Goal: Task Accomplishment & Management: Use online tool/utility

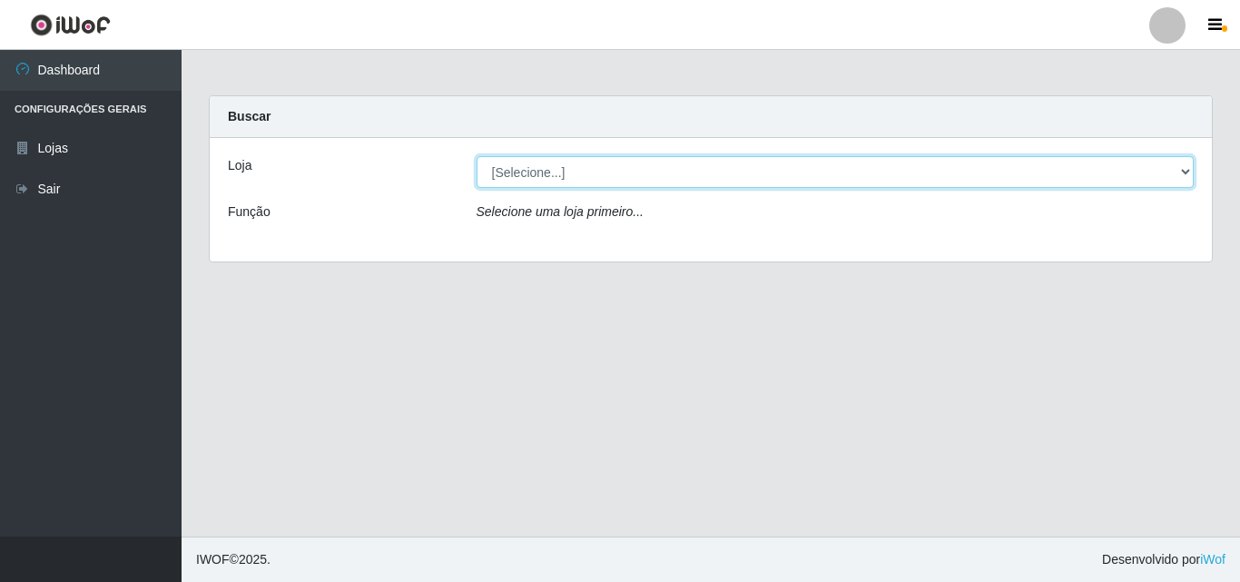
click at [676, 176] on select "[Selecione...] BomQueSó Agreste - Loja 3" at bounding box center [836, 172] width 718 height 32
select select "215"
click at [477, 156] on select "[Selecione...] BomQueSó Agreste - Loja 3" at bounding box center [836, 172] width 718 height 32
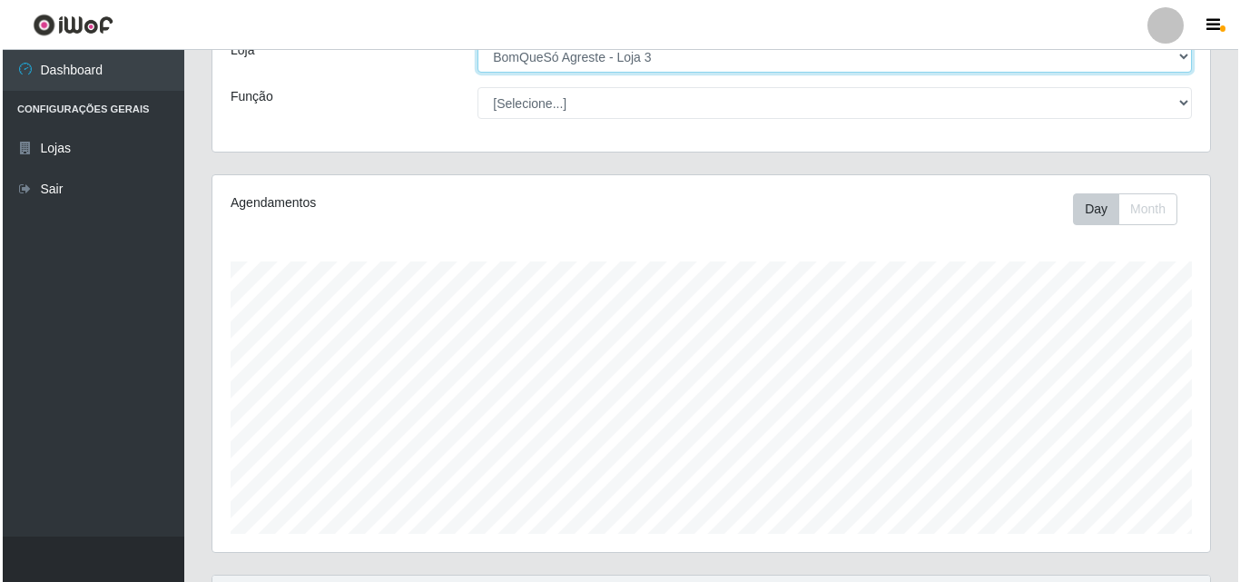
scroll to position [363, 0]
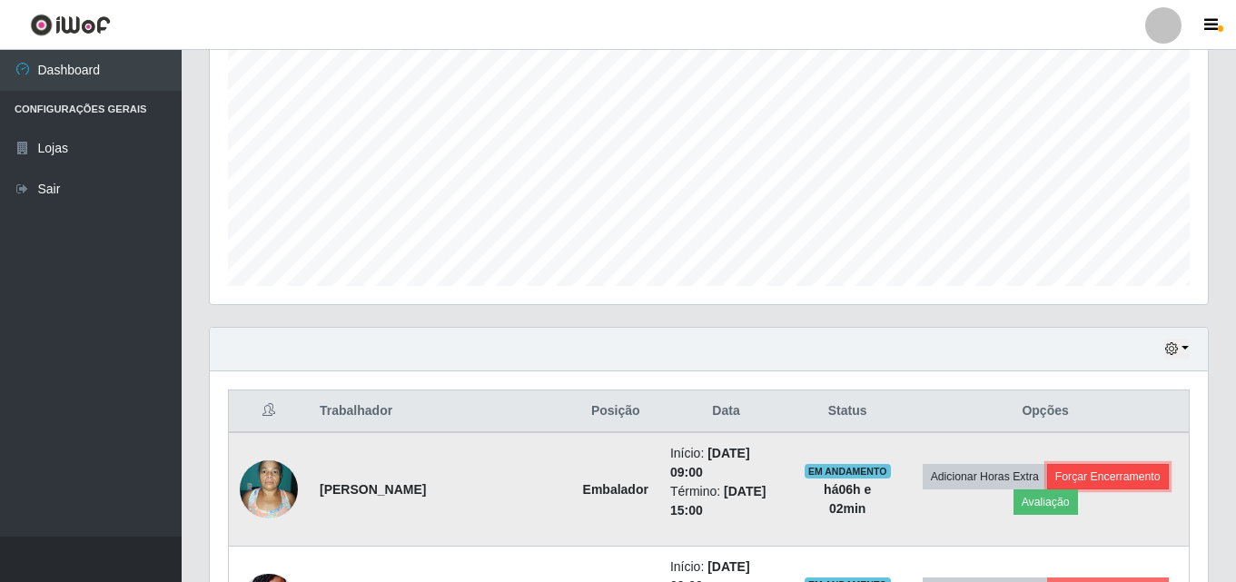
click at [1131, 465] on button "Forçar Encerramento" at bounding box center [1108, 476] width 122 height 25
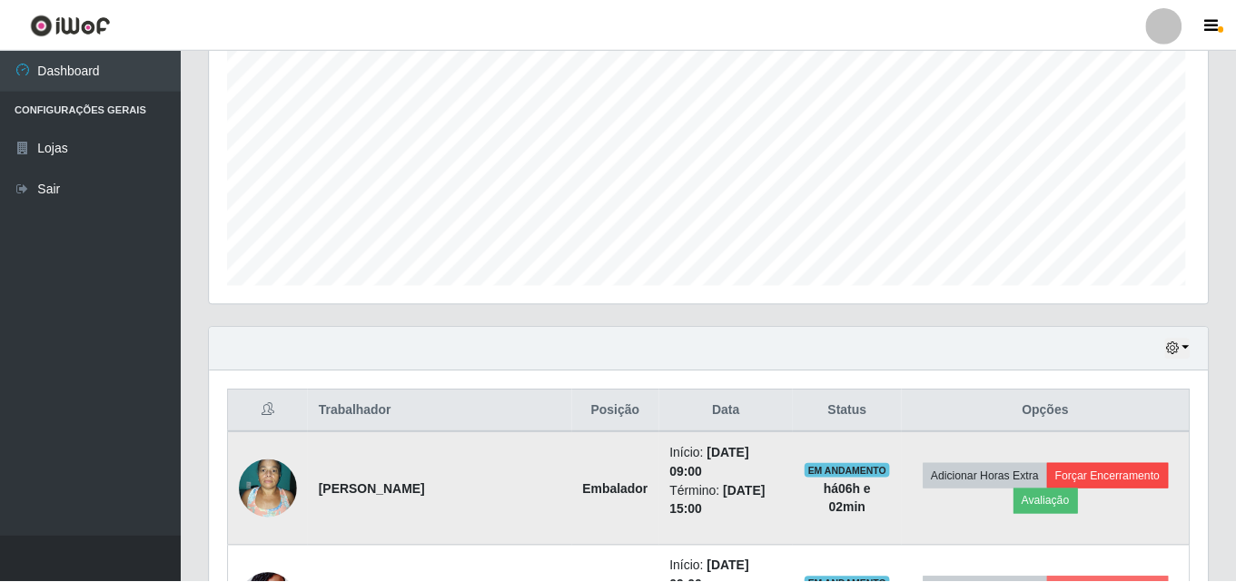
scroll to position [377, 989]
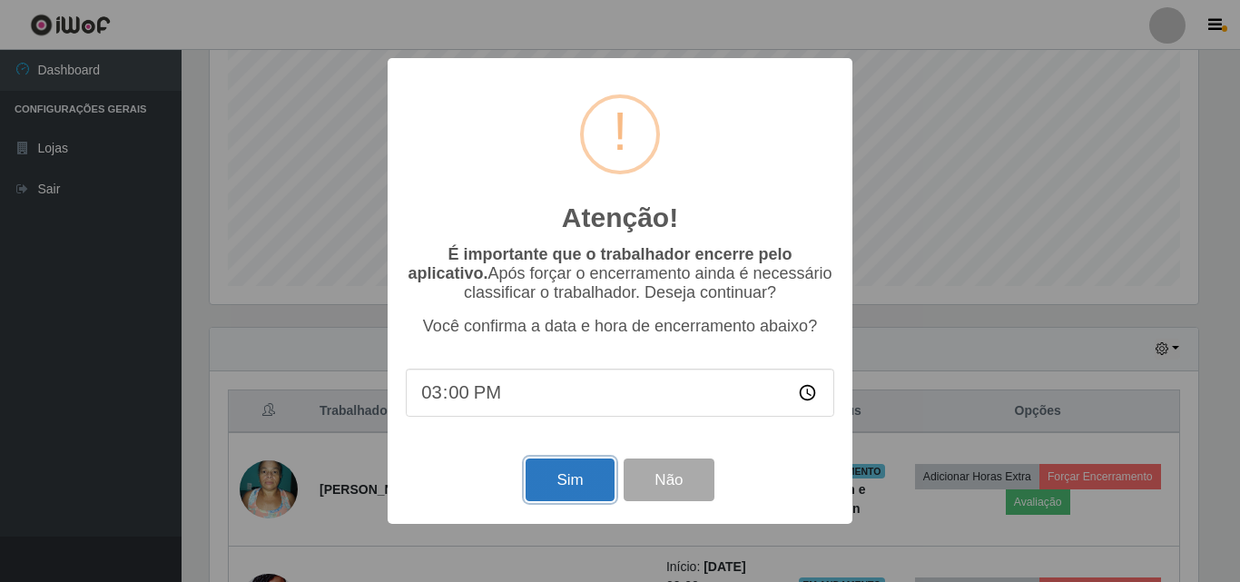
click at [561, 478] on button "Sim" at bounding box center [570, 480] width 88 height 43
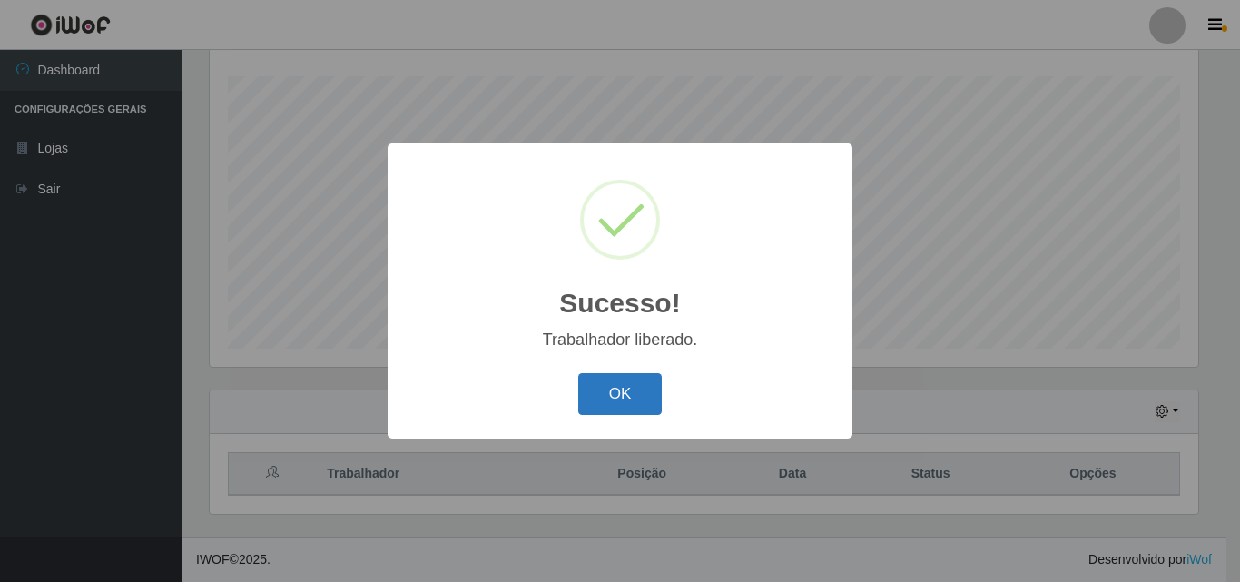
click at [637, 391] on button "OK" at bounding box center [620, 394] width 84 height 43
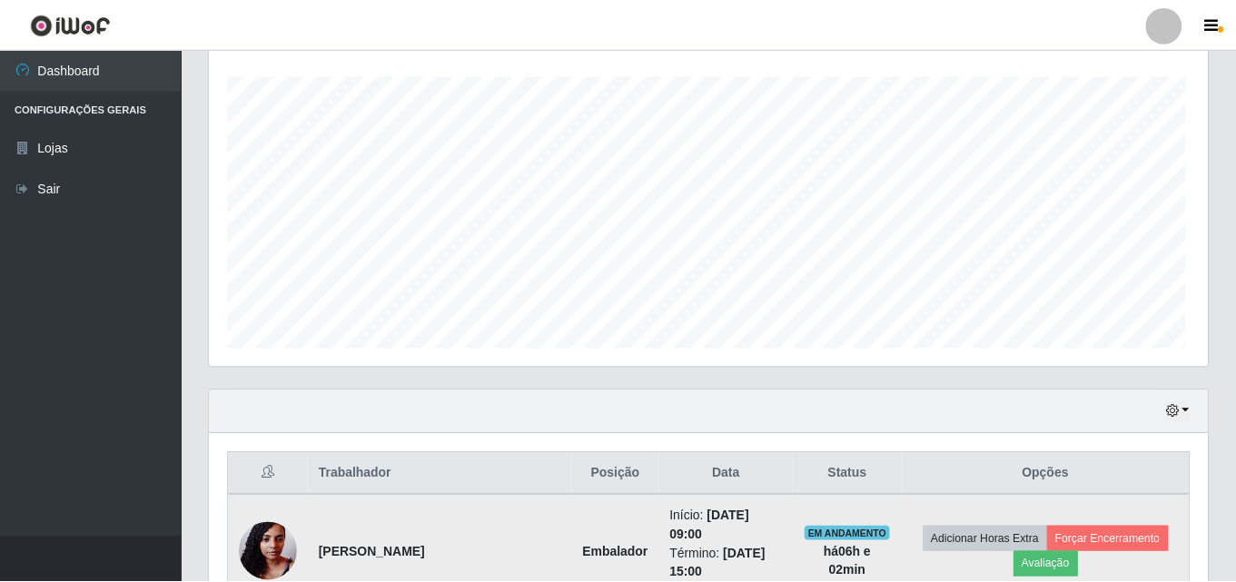
scroll to position [377, 998]
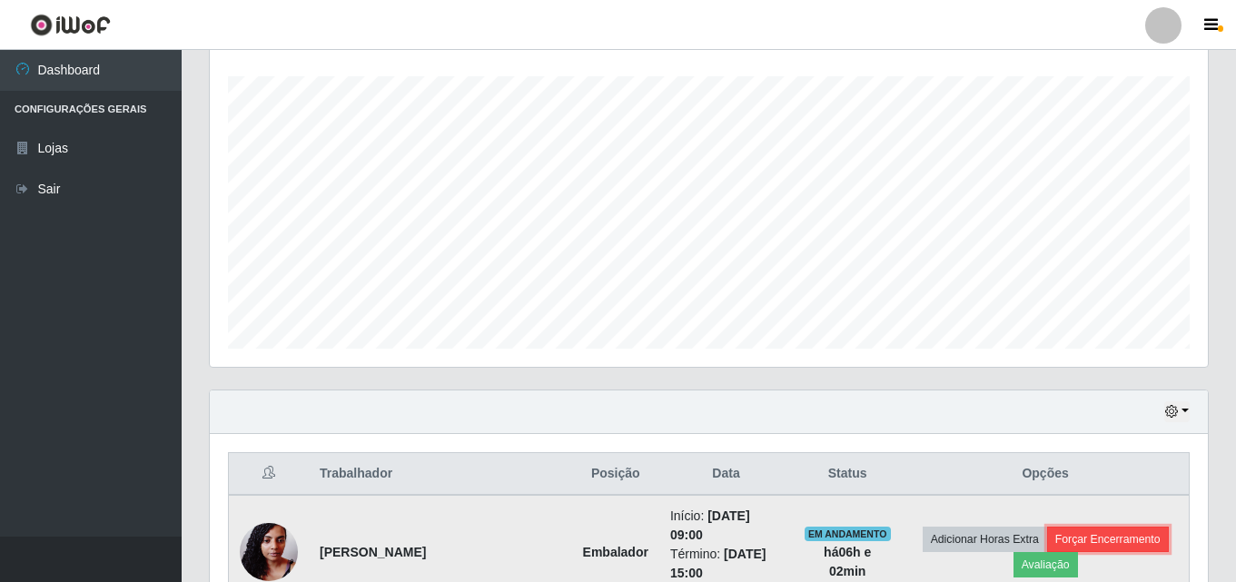
click at [1083, 529] on button "Forçar Encerramento" at bounding box center [1108, 539] width 122 height 25
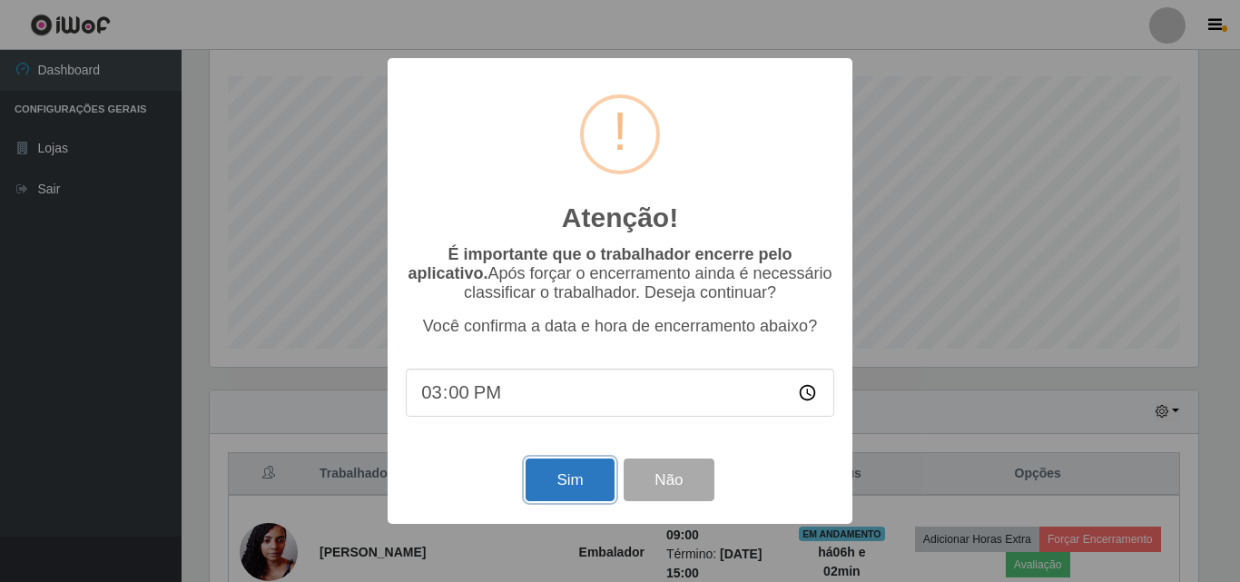
click at [588, 474] on button "Sim" at bounding box center [570, 480] width 88 height 43
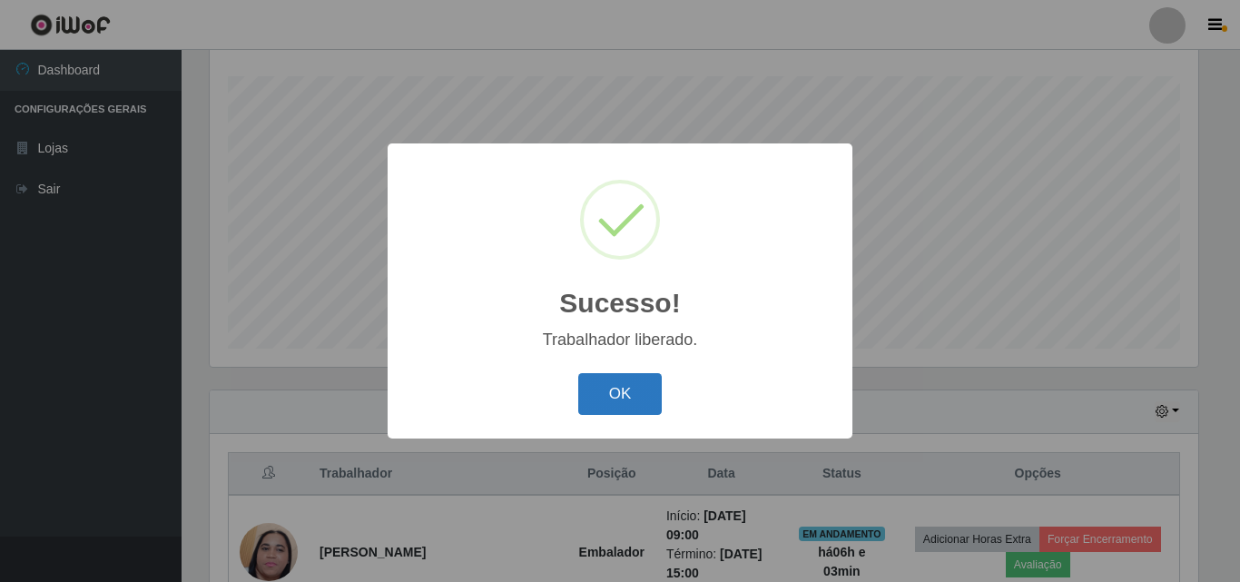
click at [645, 383] on button "OK" at bounding box center [620, 394] width 84 height 43
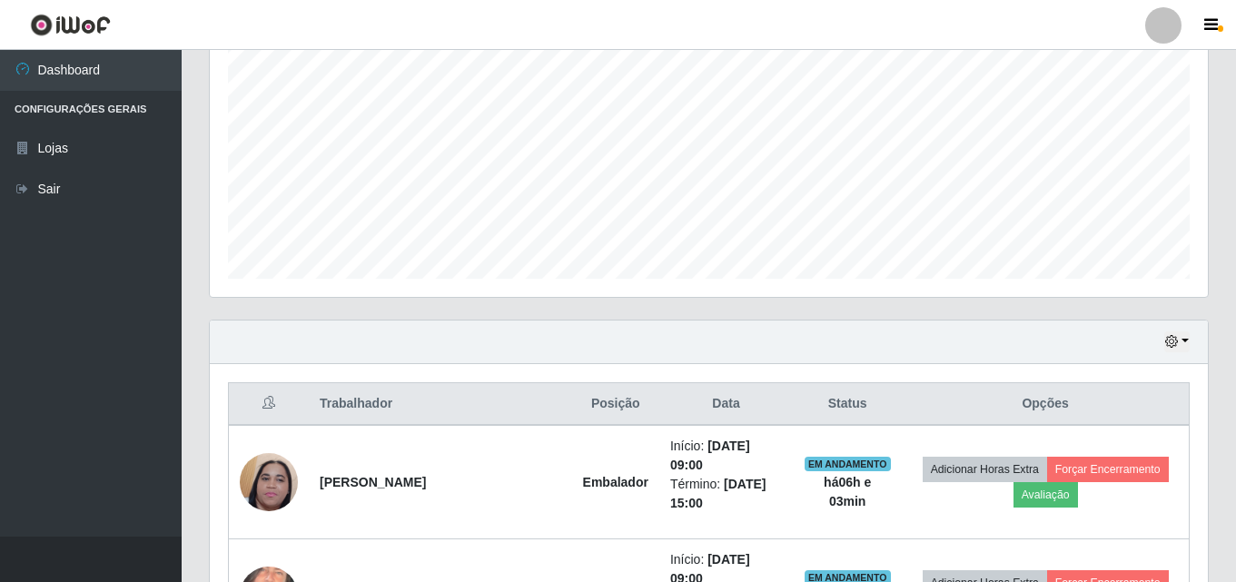
scroll to position [482, 0]
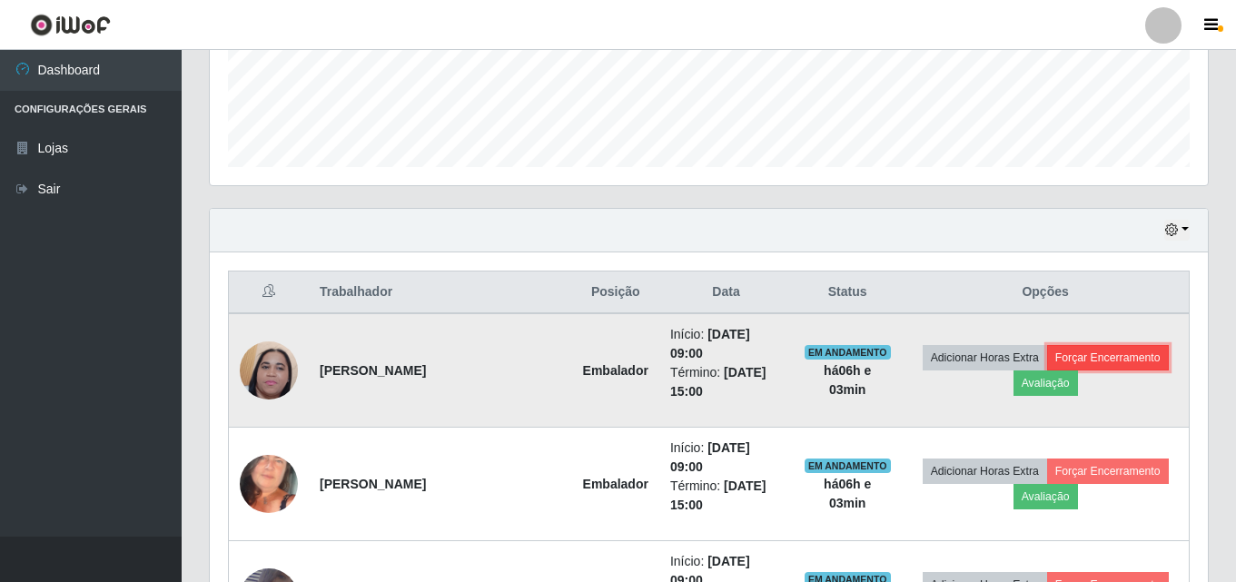
click at [1132, 362] on button "Forçar Encerramento" at bounding box center [1108, 357] width 122 height 25
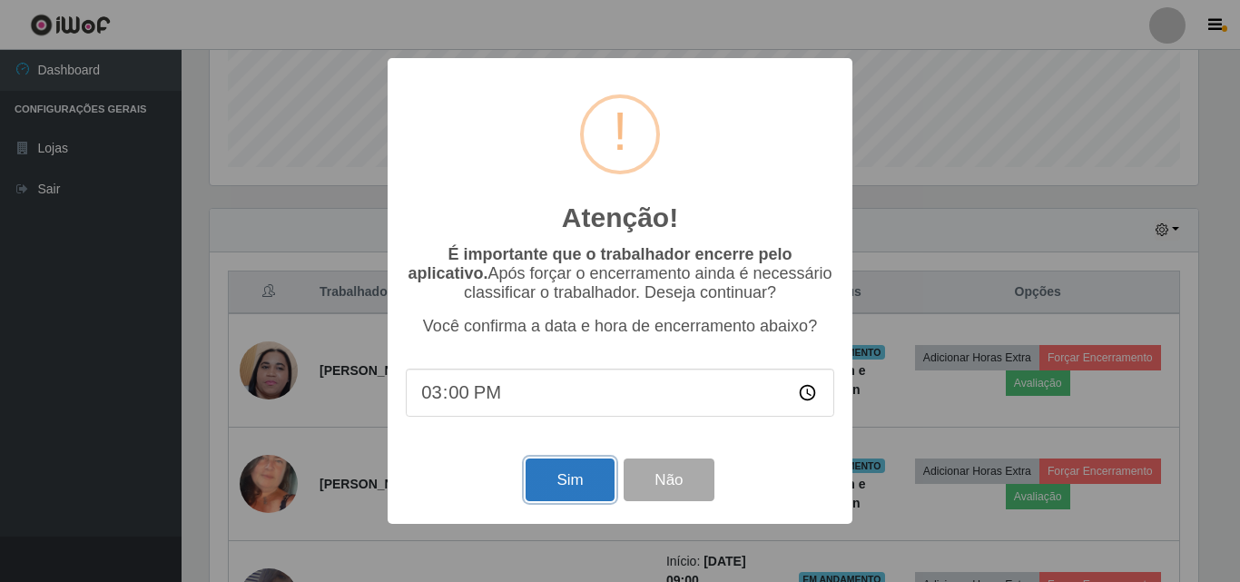
click at [569, 482] on button "Sim" at bounding box center [570, 480] width 88 height 43
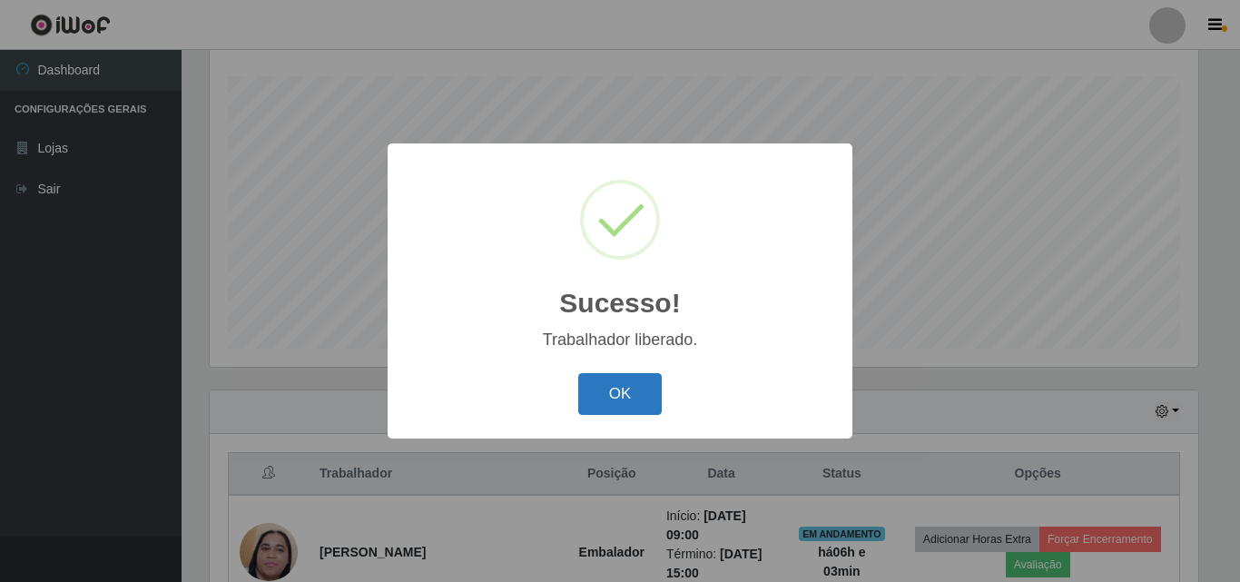
click at [627, 396] on button "OK" at bounding box center [620, 394] width 84 height 43
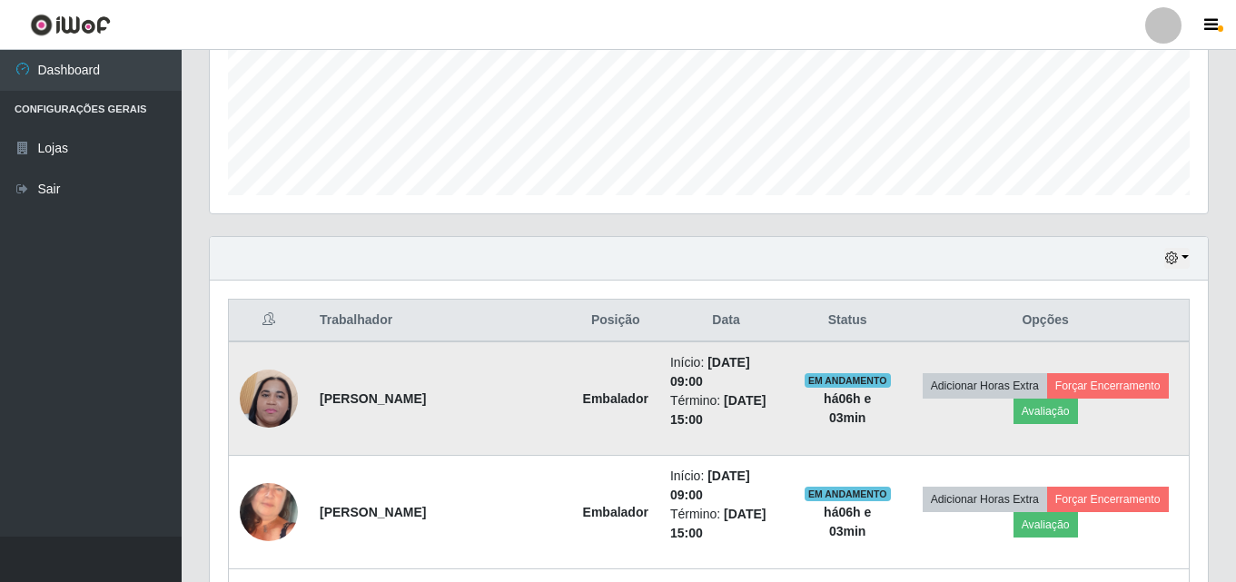
scroll to position [482, 0]
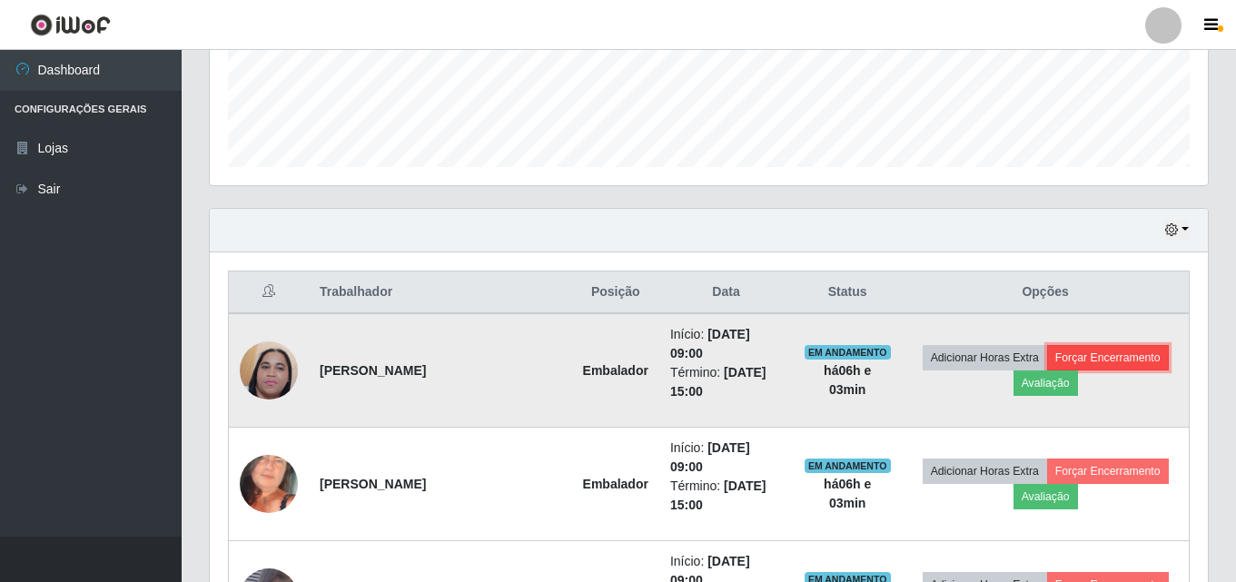
click at [1128, 365] on button "Forçar Encerramento" at bounding box center [1108, 357] width 122 height 25
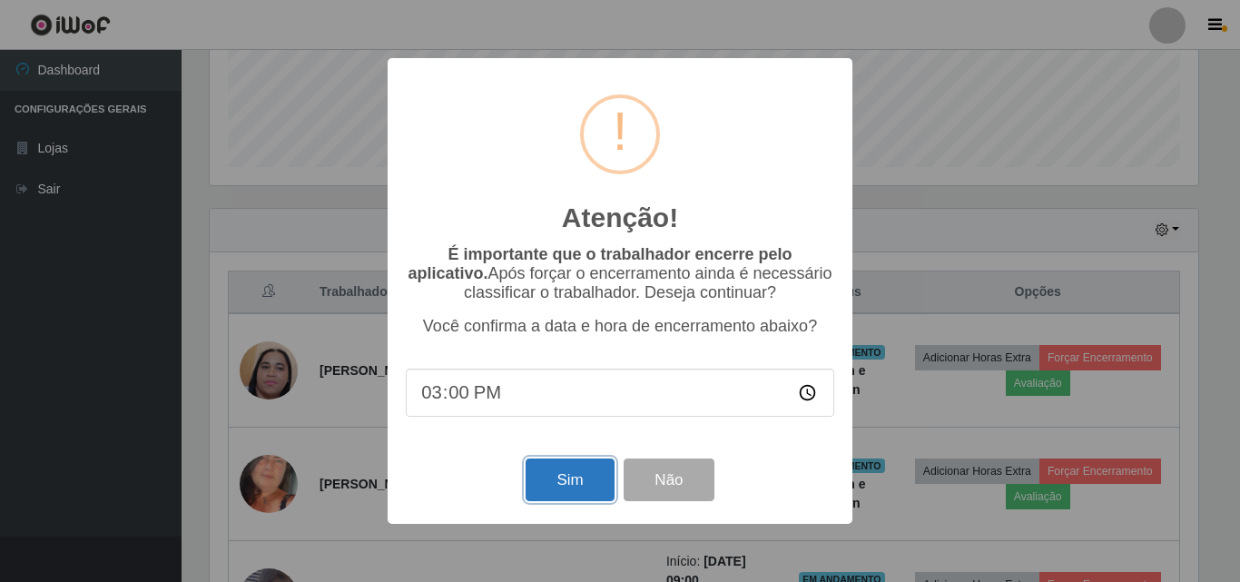
click at [578, 475] on button "Sim" at bounding box center [570, 480] width 88 height 43
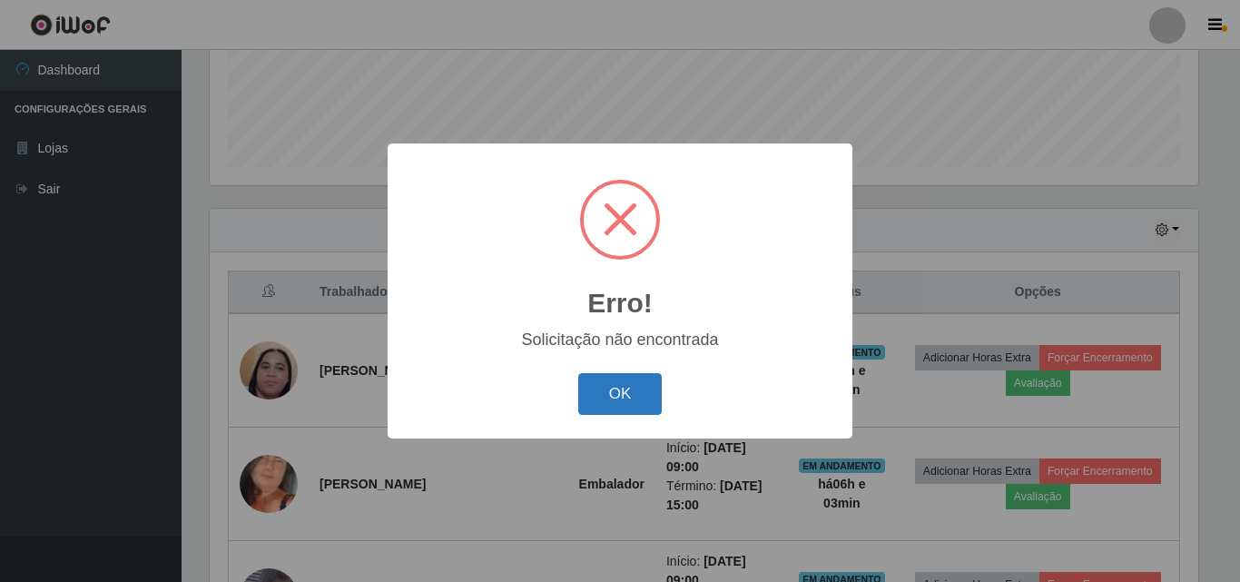
click at [641, 392] on button "OK" at bounding box center [620, 394] width 84 height 43
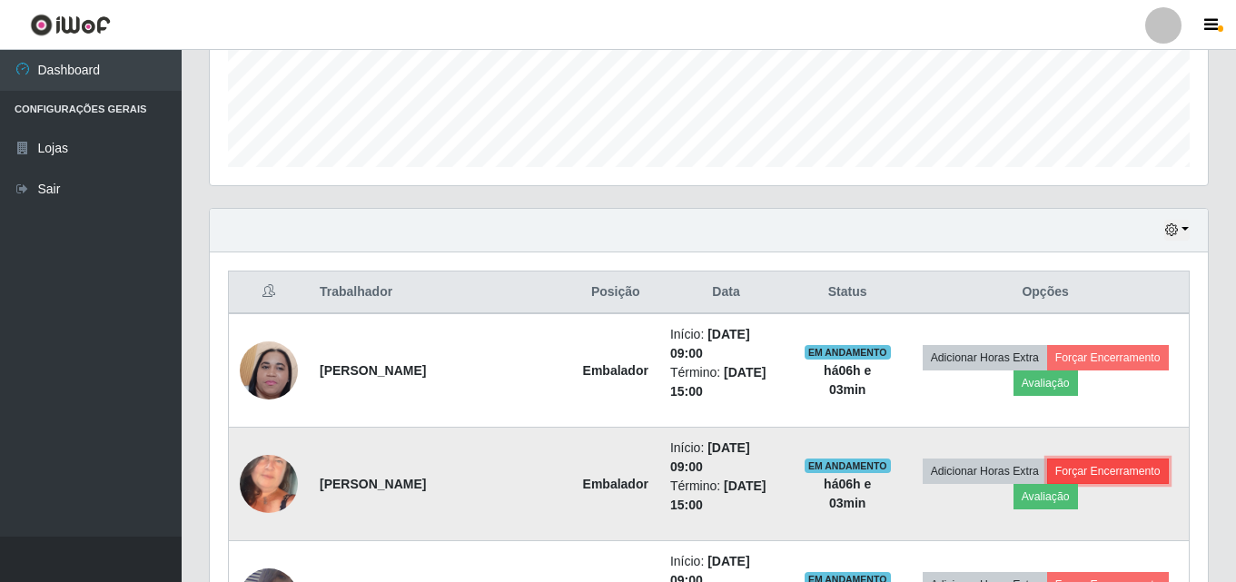
click at [1100, 471] on button "Forçar Encerramento" at bounding box center [1108, 471] width 122 height 25
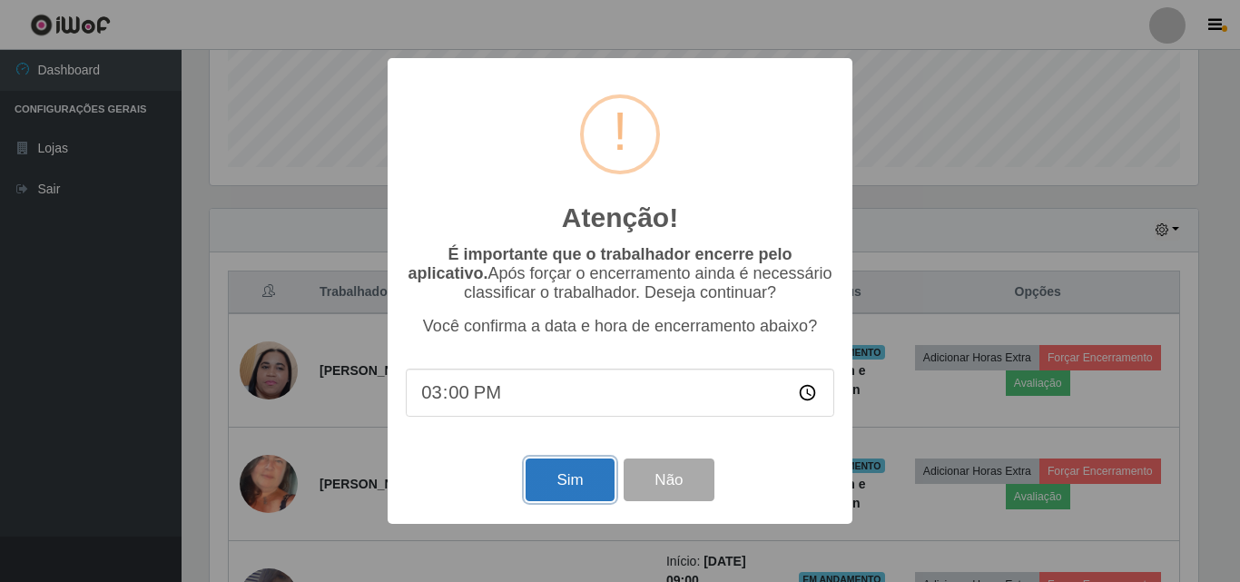
click at [577, 484] on button "Sim" at bounding box center [570, 480] width 88 height 43
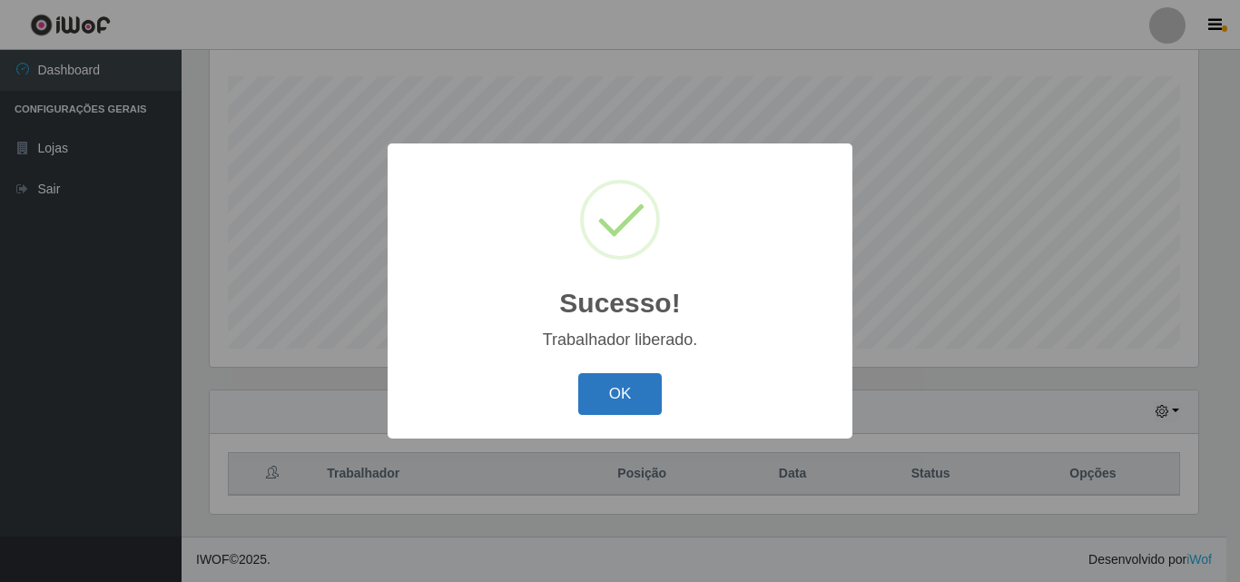
click at [611, 398] on button "OK" at bounding box center [620, 394] width 84 height 43
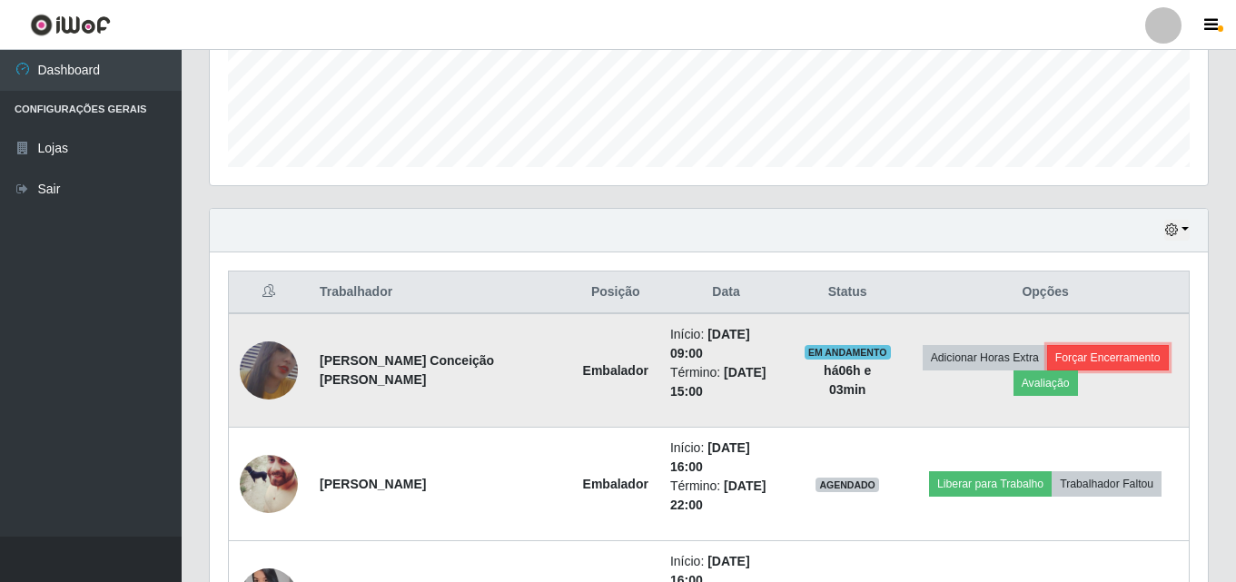
click at [1092, 363] on button "Forçar Encerramento" at bounding box center [1108, 357] width 122 height 25
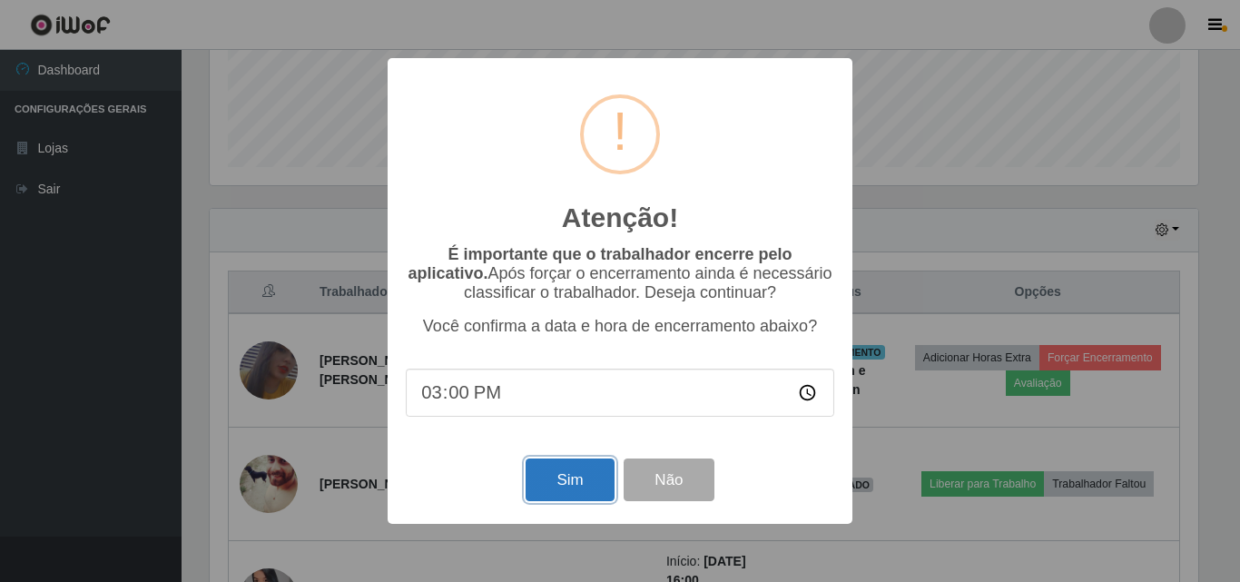
click at [587, 474] on button "Sim" at bounding box center [570, 480] width 88 height 43
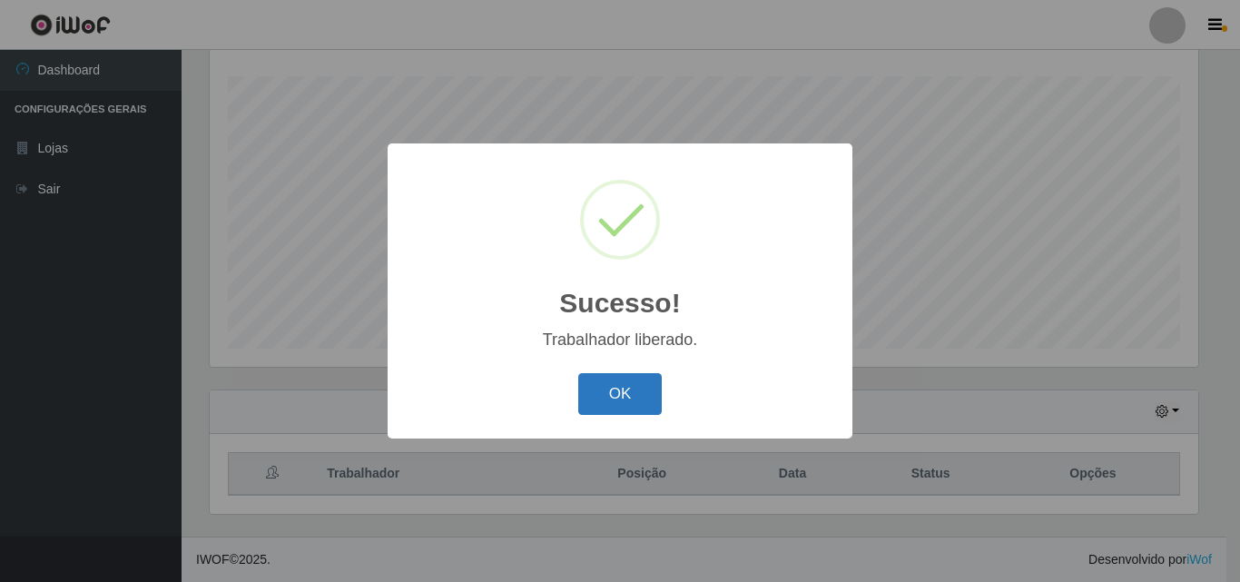
click at [627, 410] on button "OK" at bounding box center [620, 394] width 84 height 43
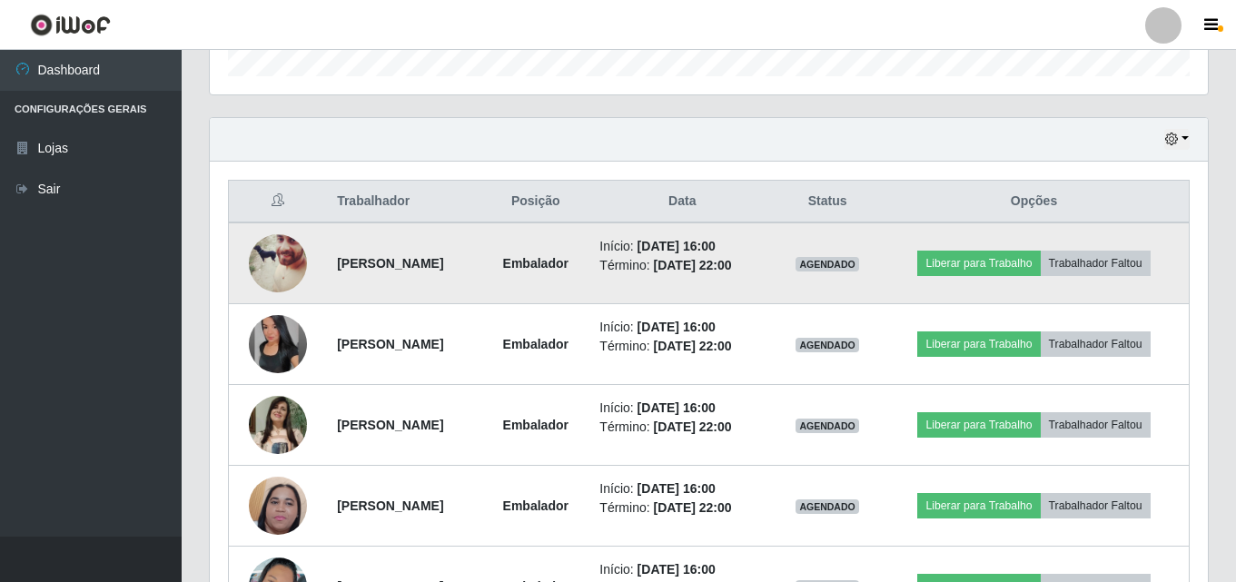
click at [281, 276] on img at bounding box center [278, 263] width 58 height 73
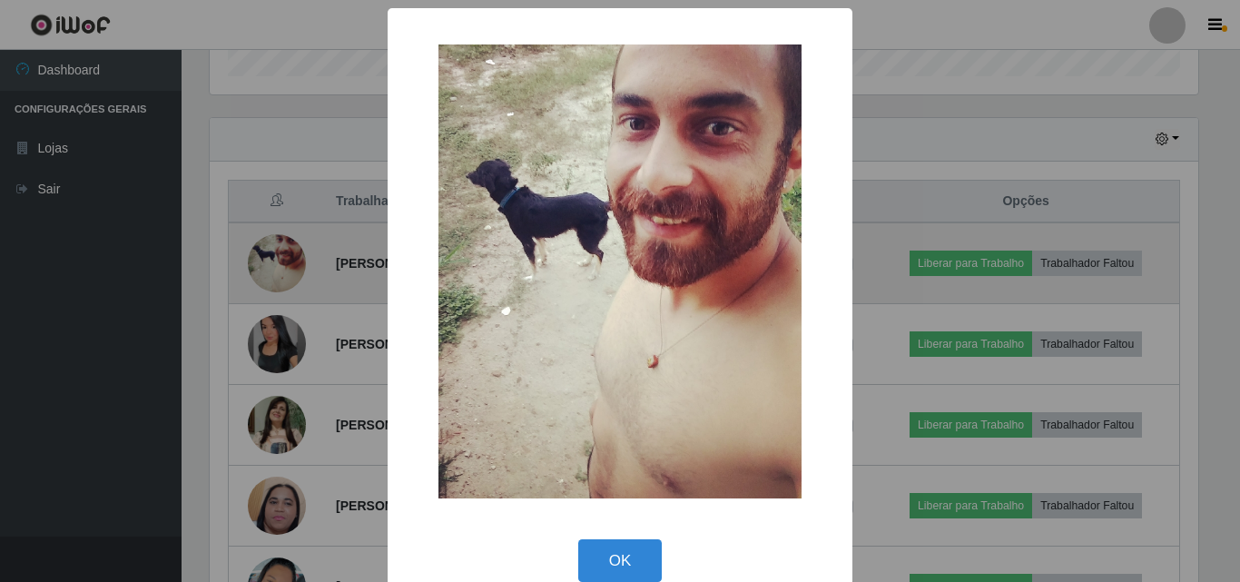
click at [281, 276] on div "× OK Cancel" at bounding box center [620, 291] width 1240 height 582
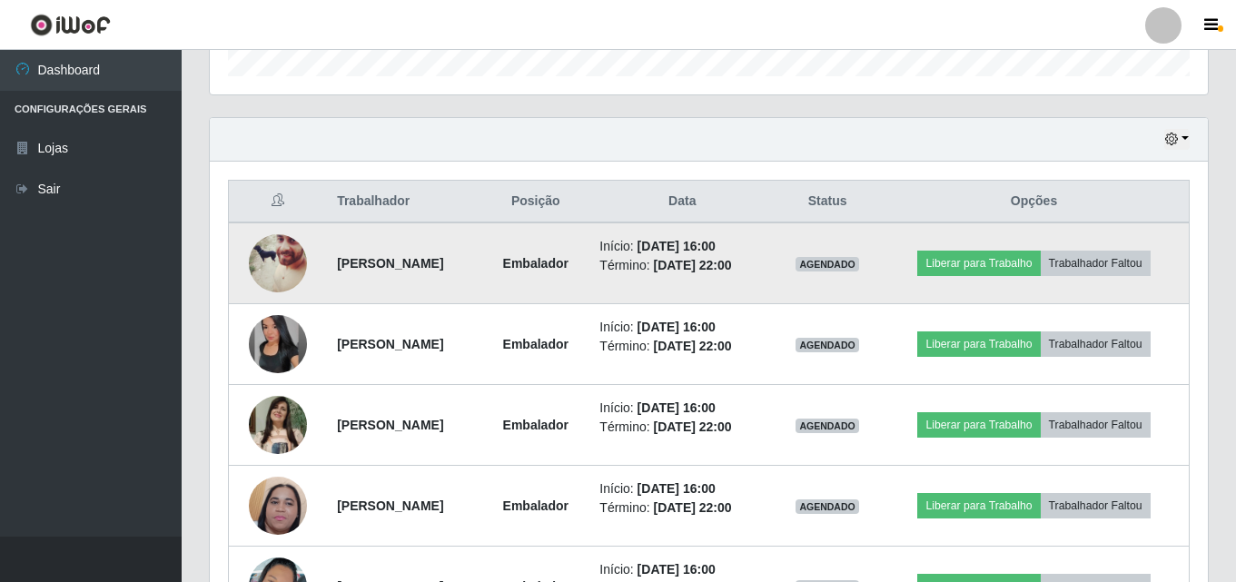
click at [281, 276] on img at bounding box center [278, 263] width 58 height 73
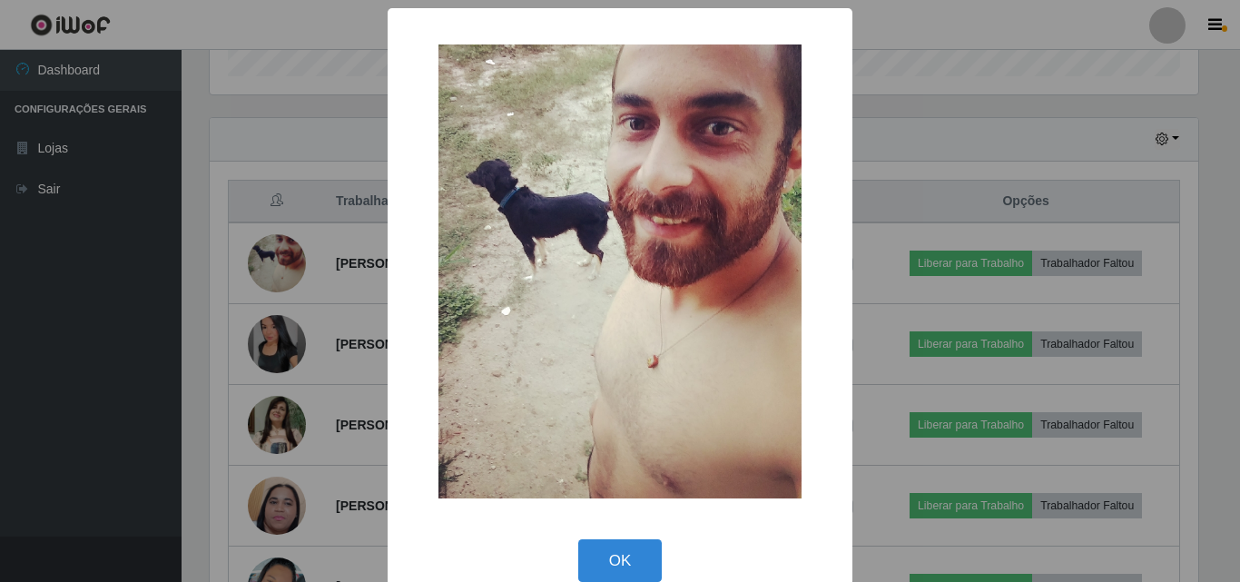
click at [242, 263] on div "× OK Cancel" at bounding box center [620, 291] width 1240 height 582
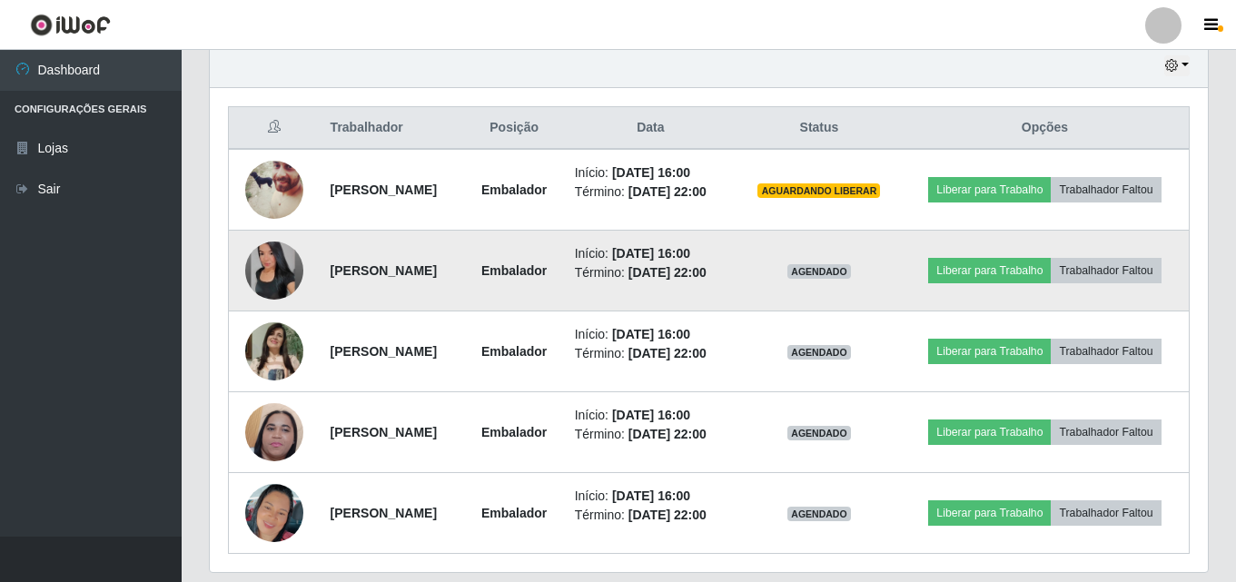
scroll to position [614, 0]
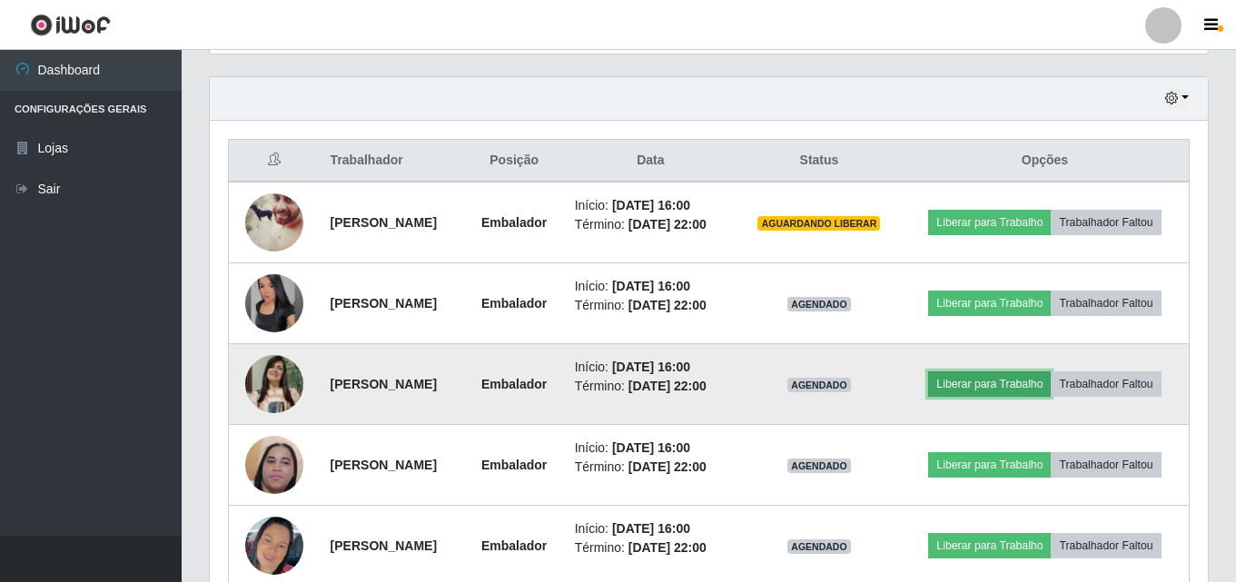
click at [993, 386] on button "Liberar para Trabalho" at bounding box center [989, 383] width 123 height 25
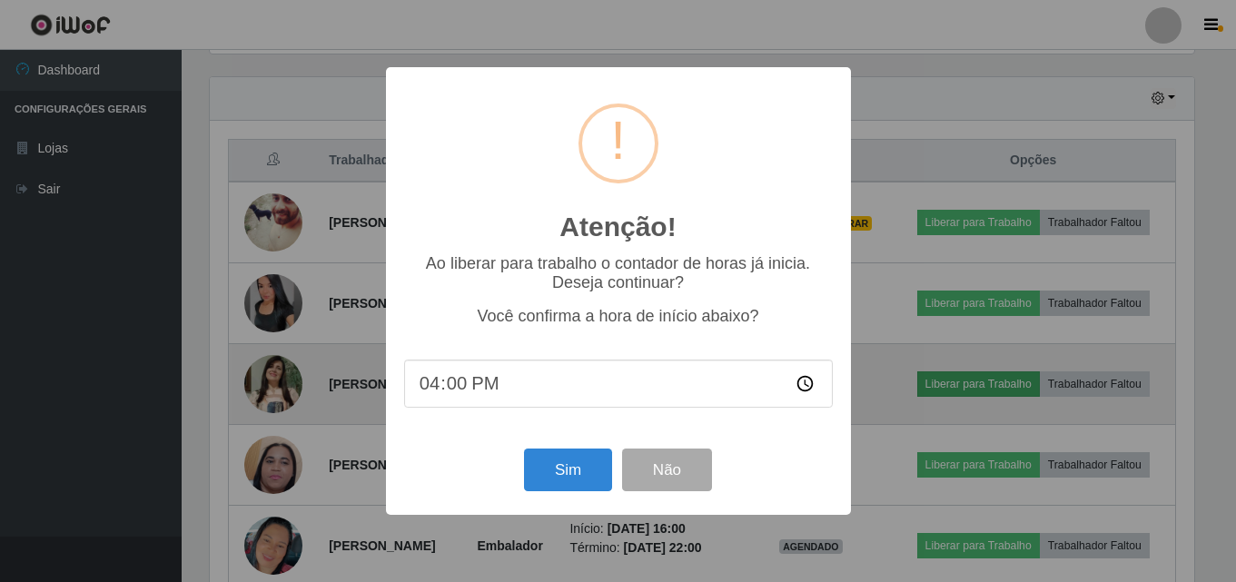
scroll to position [377, 989]
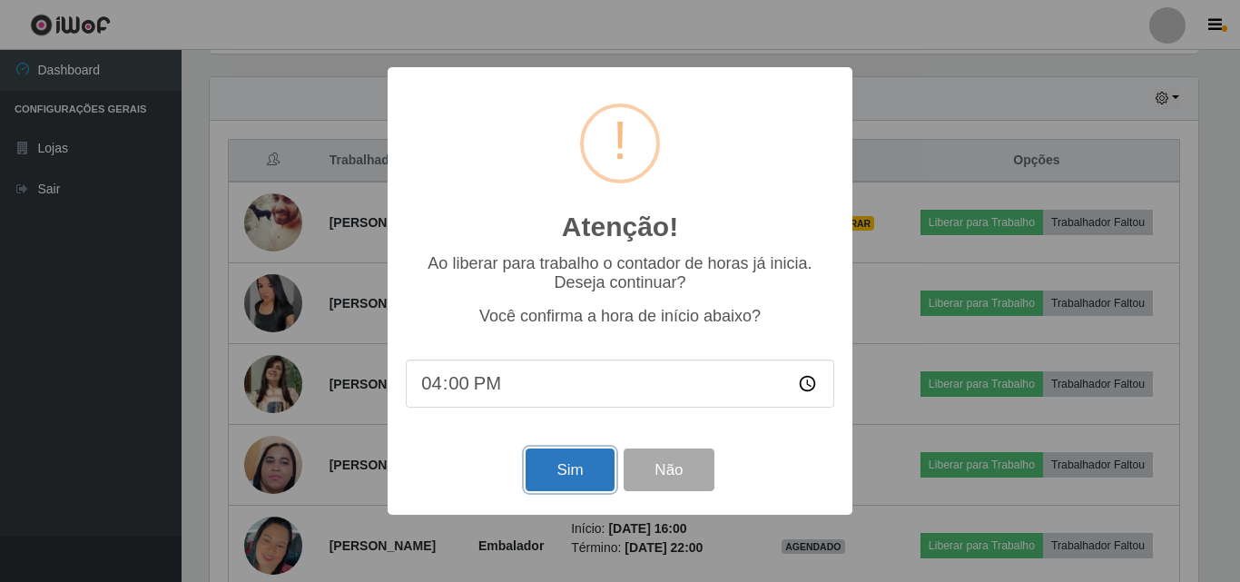
click at [547, 476] on button "Sim" at bounding box center [570, 470] width 88 height 43
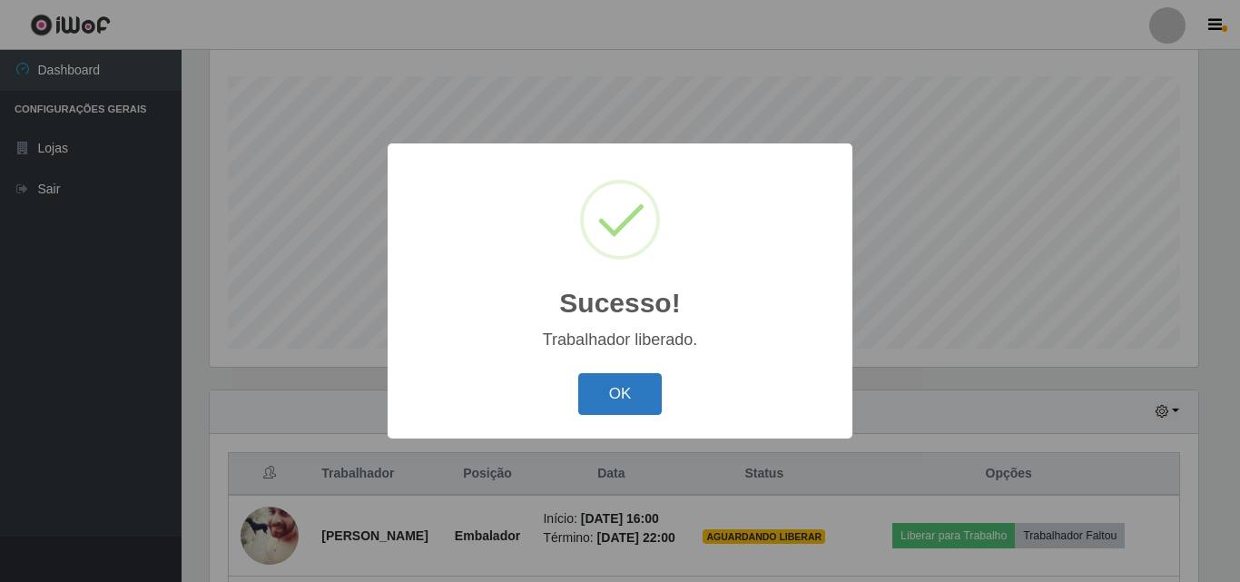
click at [631, 401] on button "OK" at bounding box center [620, 394] width 84 height 43
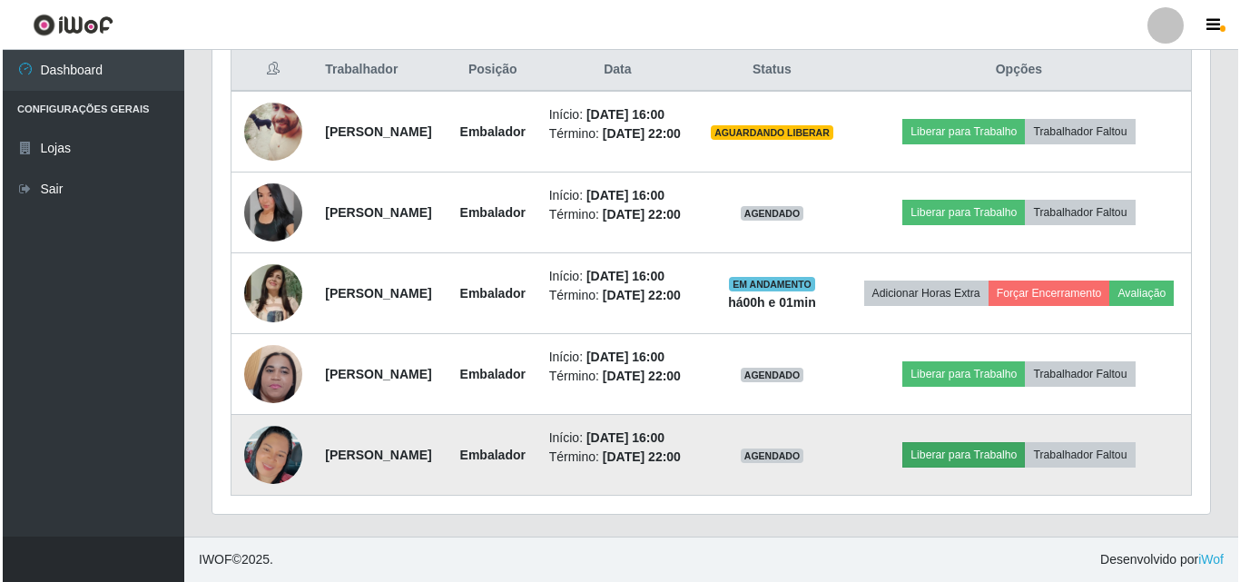
scroll to position [868, 0]
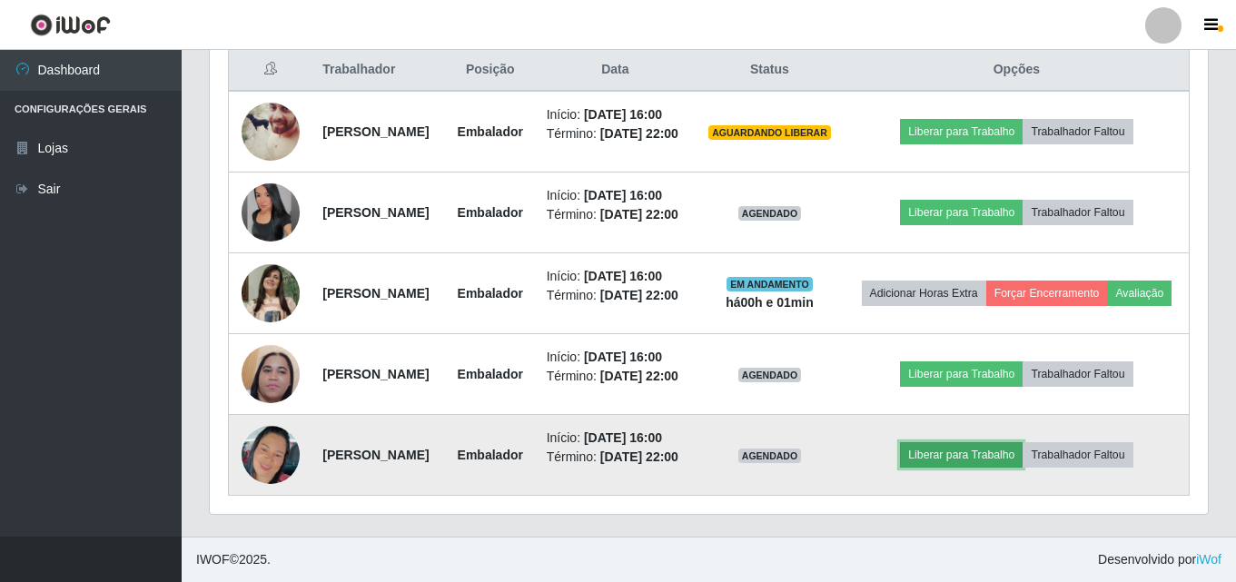
click at [962, 443] on button "Liberar para Trabalho" at bounding box center [961, 454] width 123 height 25
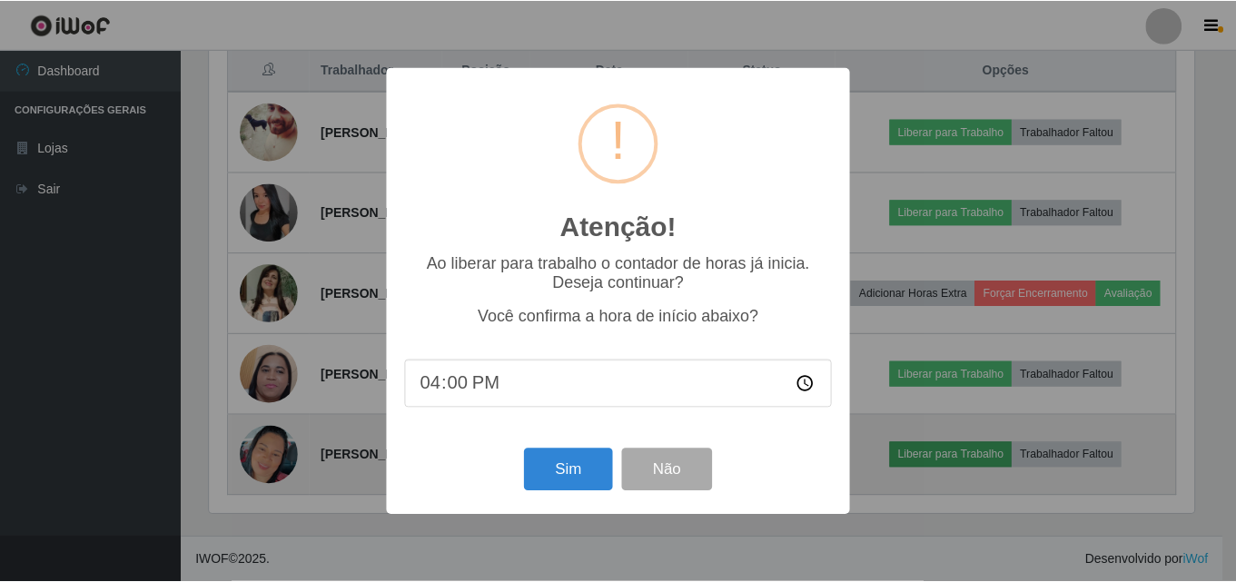
scroll to position [377, 989]
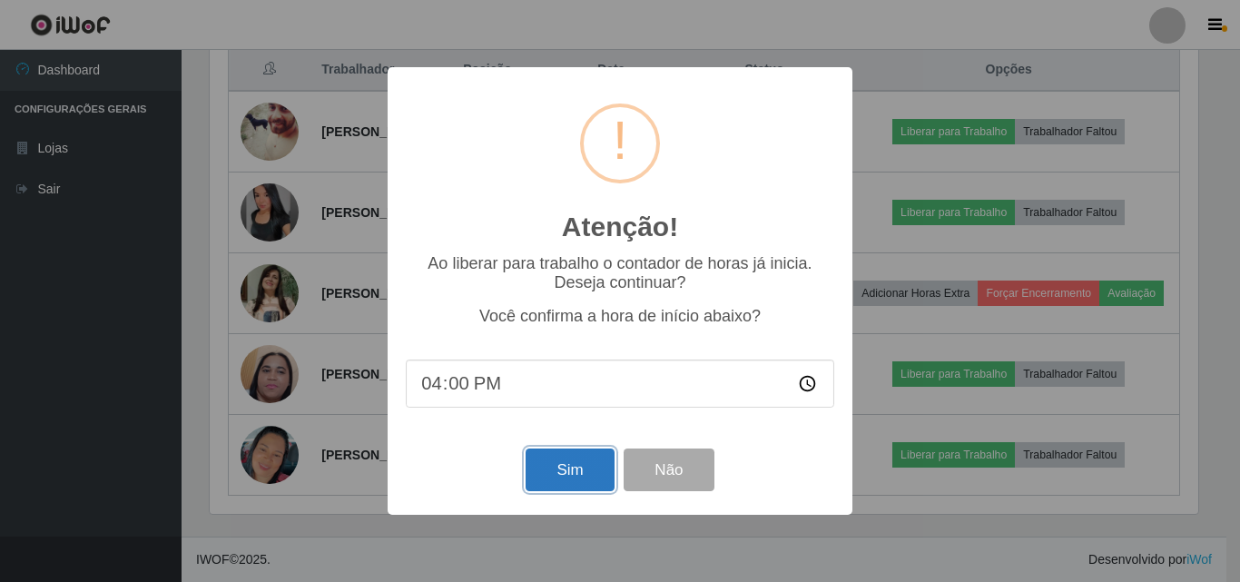
click at [580, 476] on button "Sim" at bounding box center [570, 470] width 88 height 43
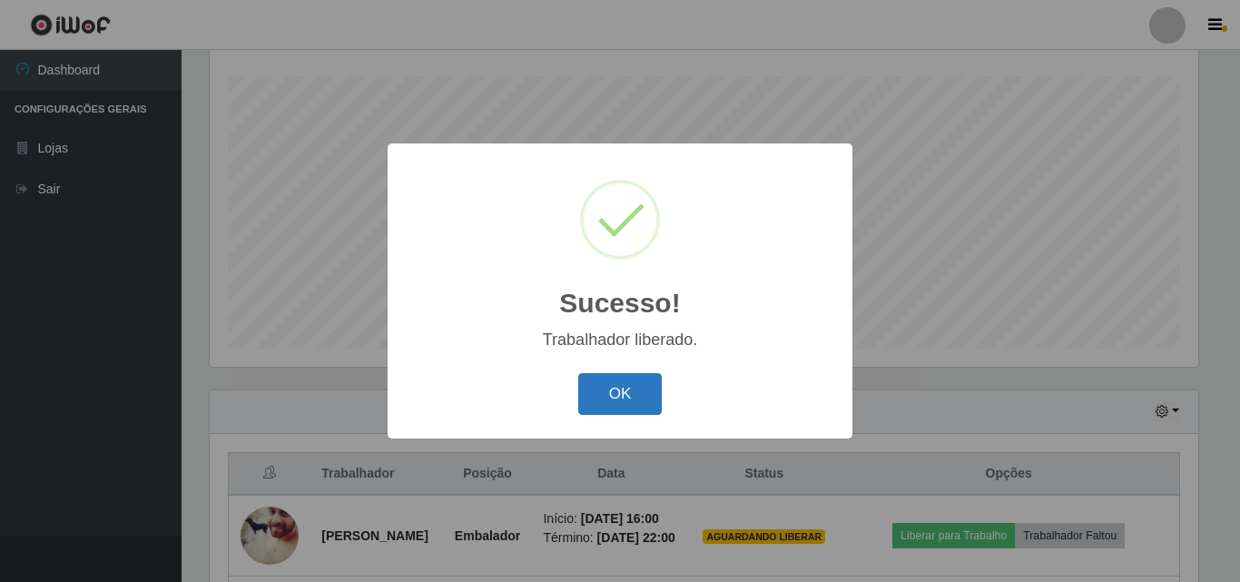
click at [627, 399] on button "OK" at bounding box center [620, 394] width 84 height 43
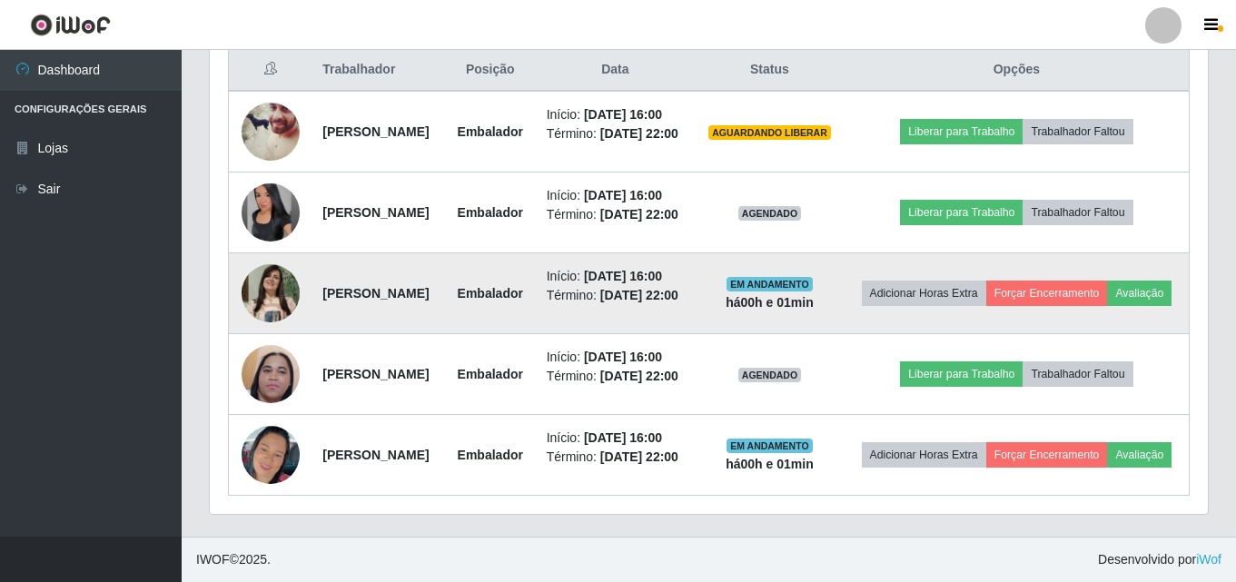
scroll to position [845, 0]
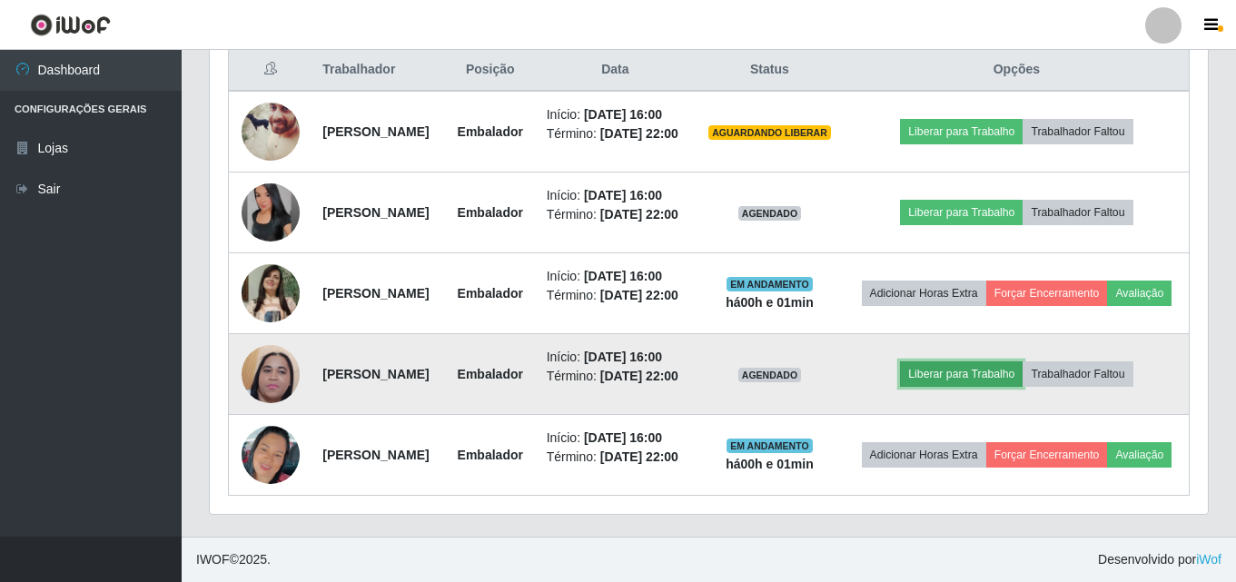
click at [998, 361] on button "Liberar para Trabalho" at bounding box center [961, 373] width 123 height 25
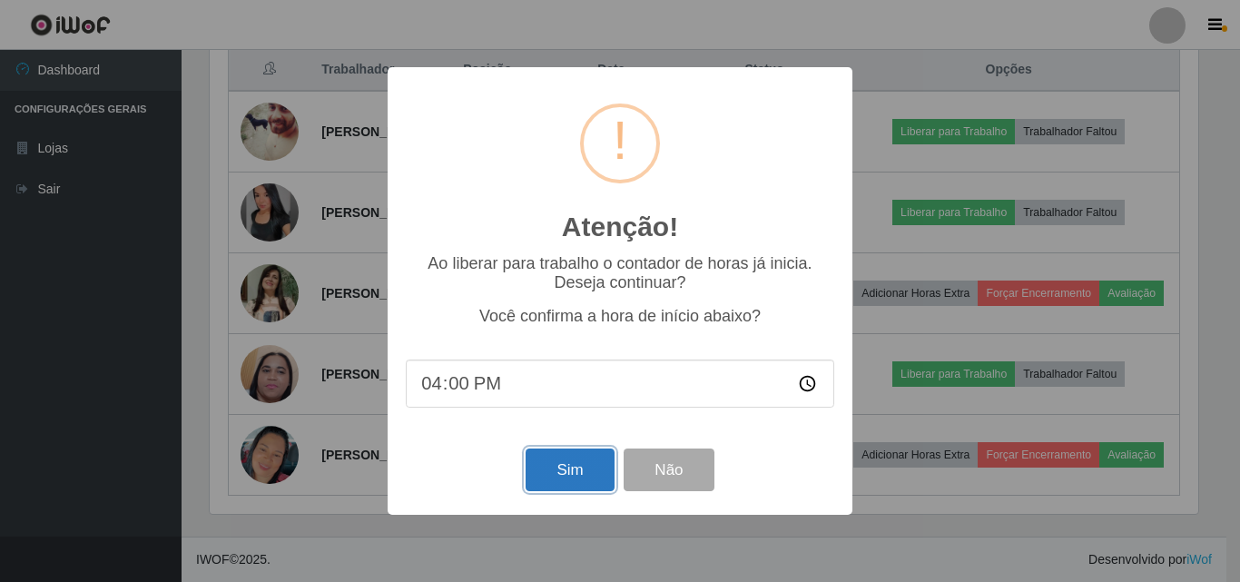
click at [559, 466] on button "Sim" at bounding box center [570, 470] width 88 height 43
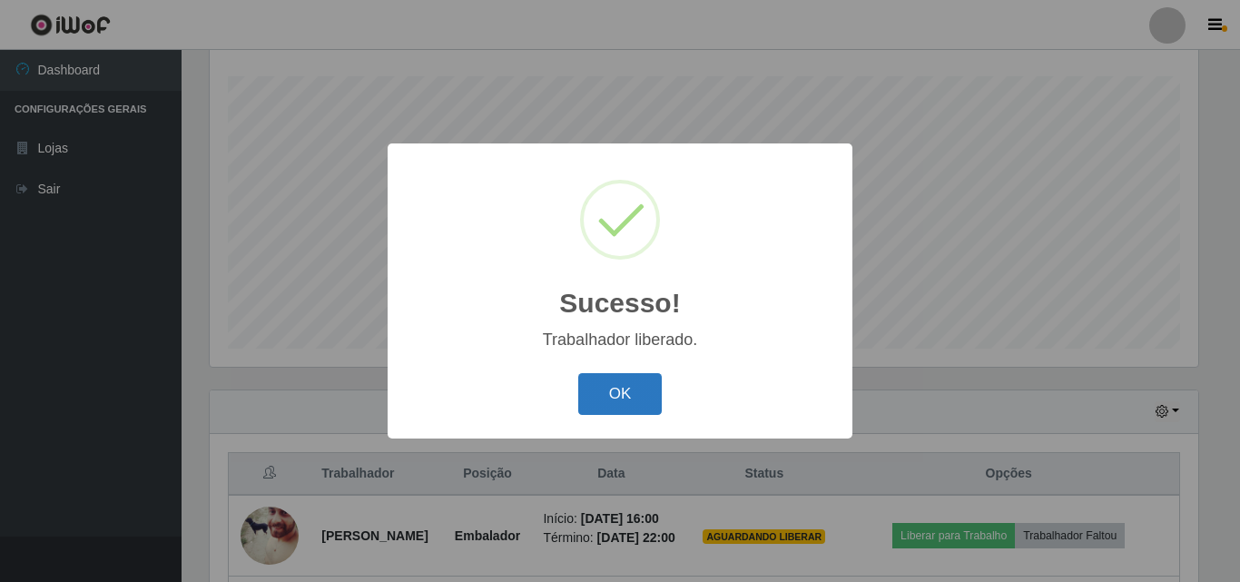
click at [620, 394] on button "OK" at bounding box center [620, 394] width 84 height 43
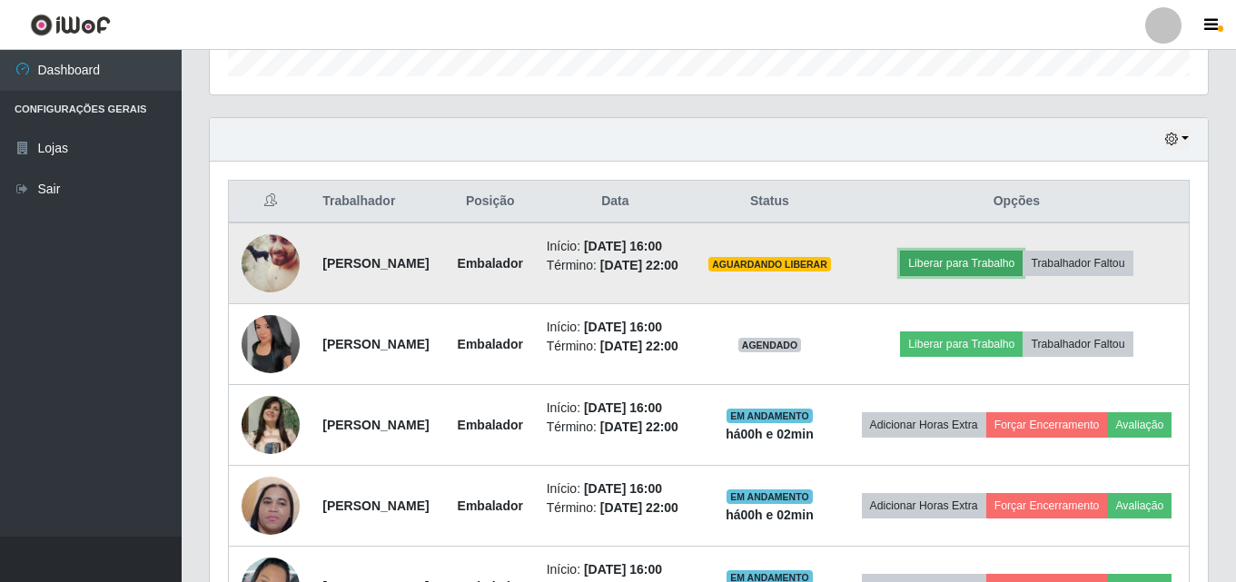
click at [1010, 276] on button "Liberar para Trabalho" at bounding box center [961, 263] width 123 height 25
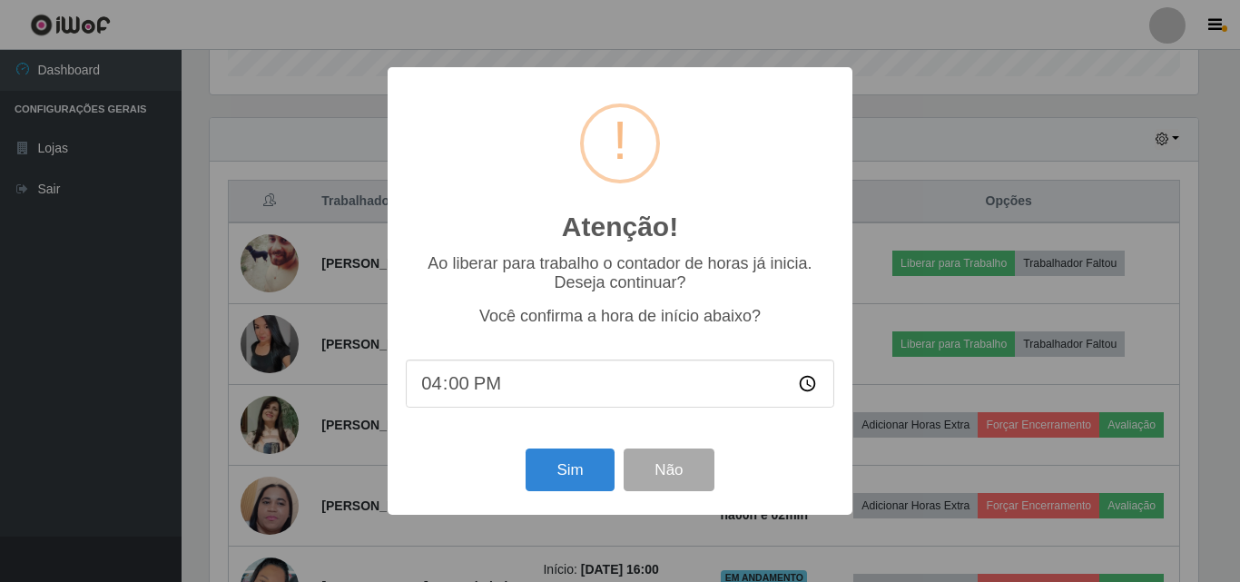
type input "16:02"
click at [558, 474] on button "Sim" at bounding box center [570, 470] width 88 height 43
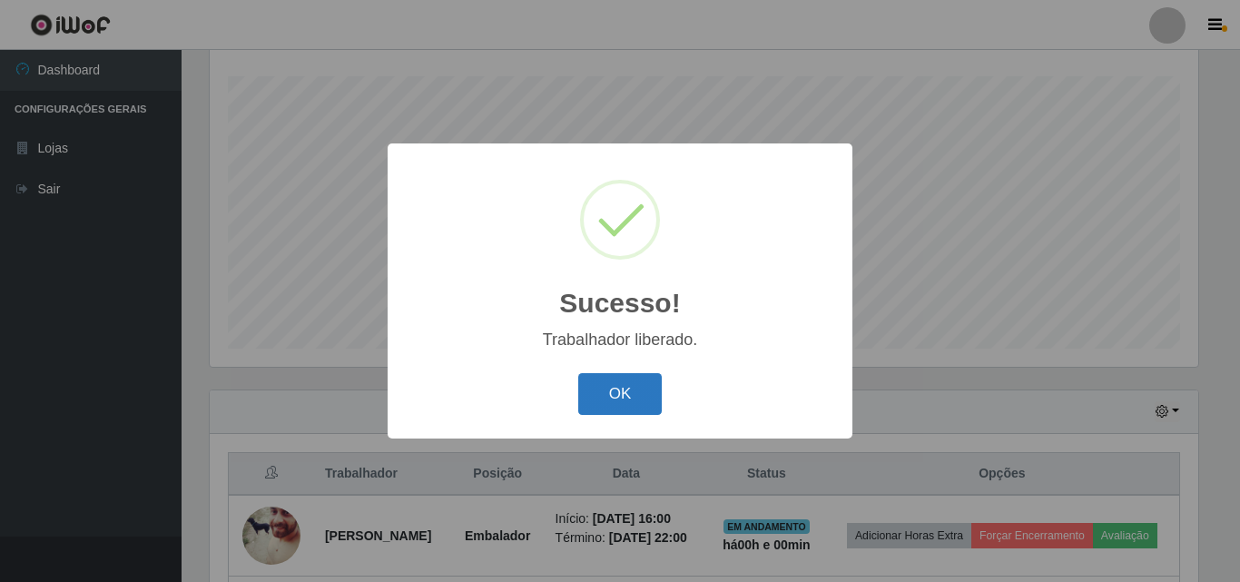
click at [624, 394] on button "OK" at bounding box center [620, 394] width 84 height 43
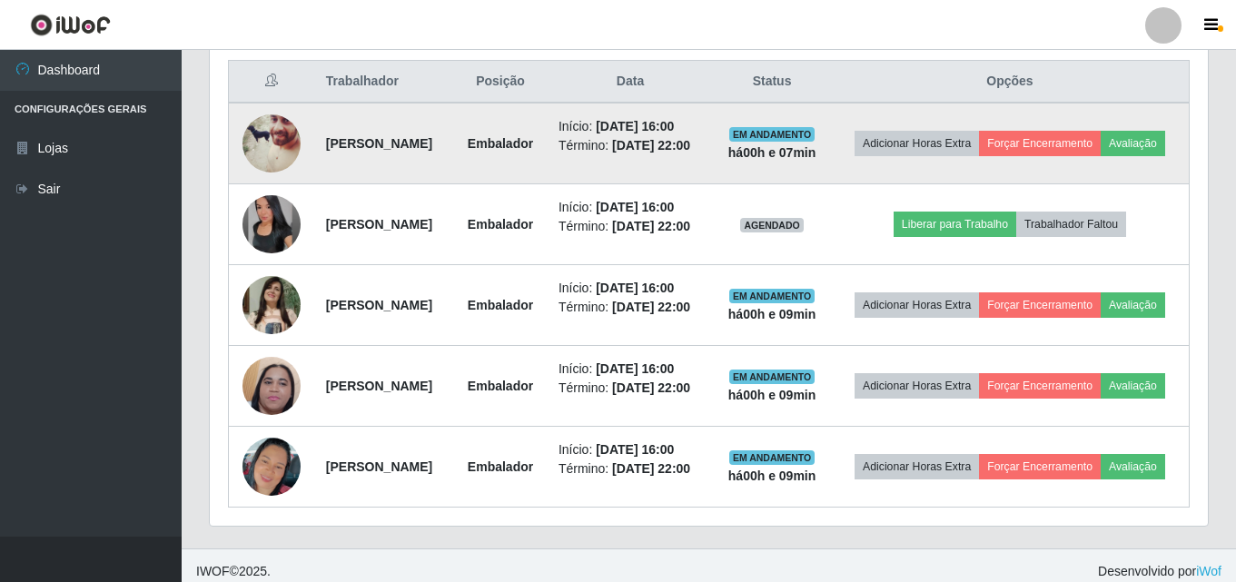
scroll to position [591, 0]
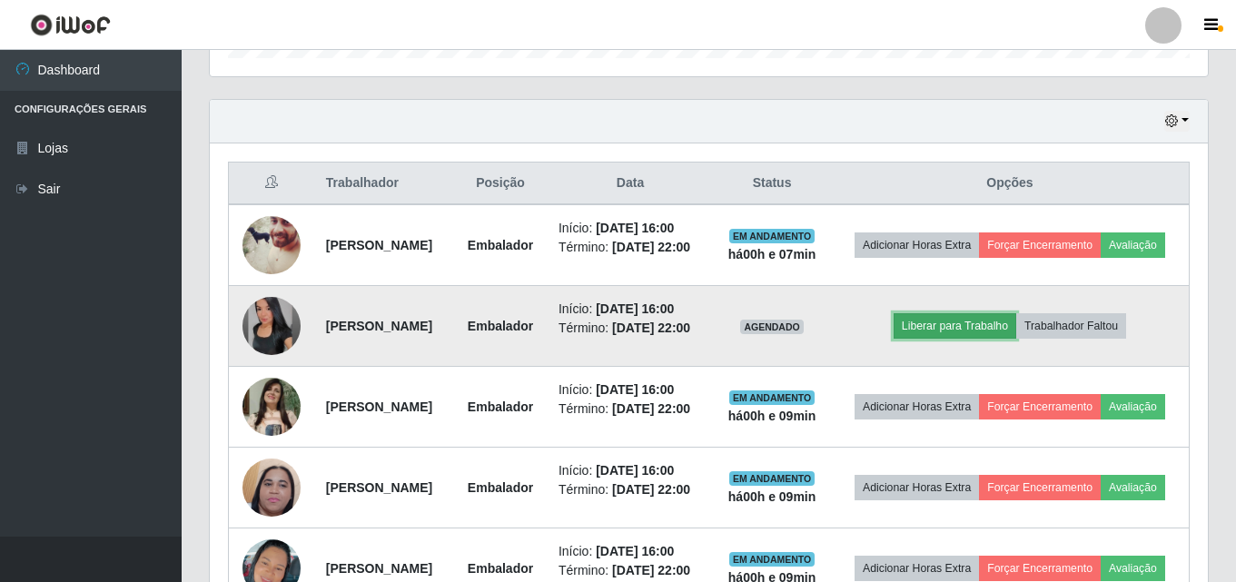
click at [970, 339] on button "Liberar para Trabalho" at bounding box center [955, 325] width 123 height 25
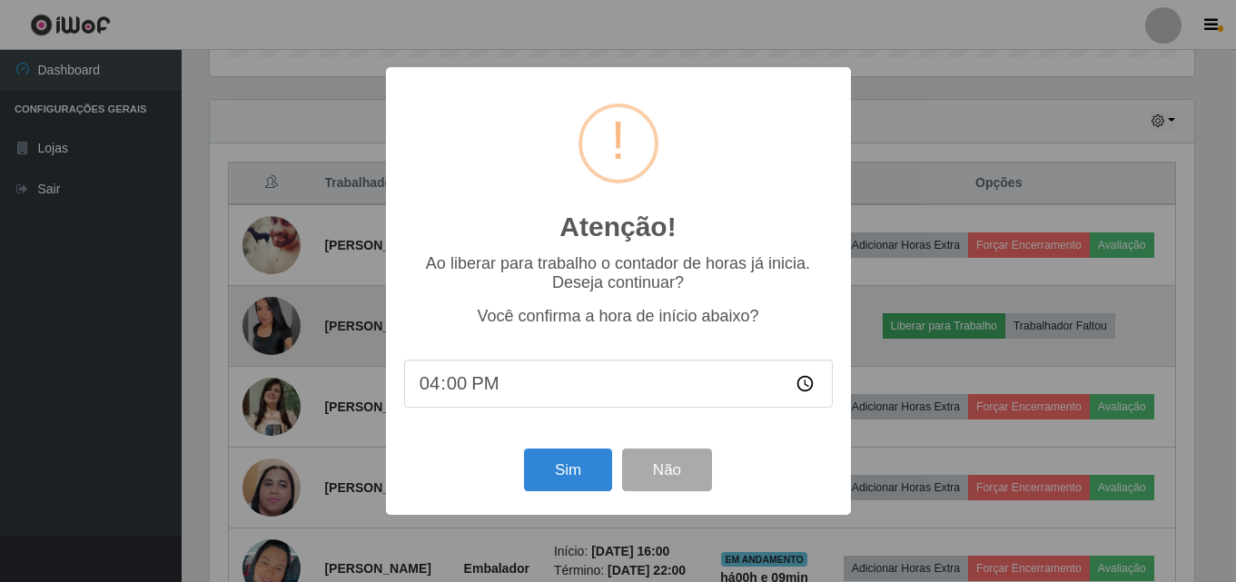
scroll to position [377, 989]
type input "16:09"
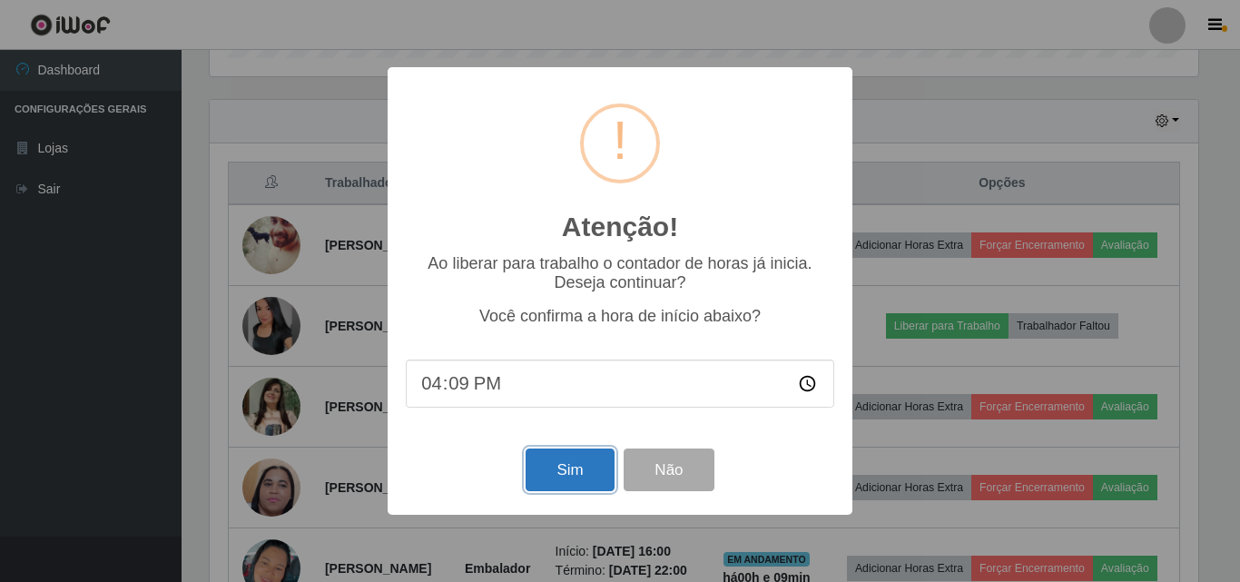
click at [579, 488] on button "Sim" at bounding box center [570, 470] width 88 height 43
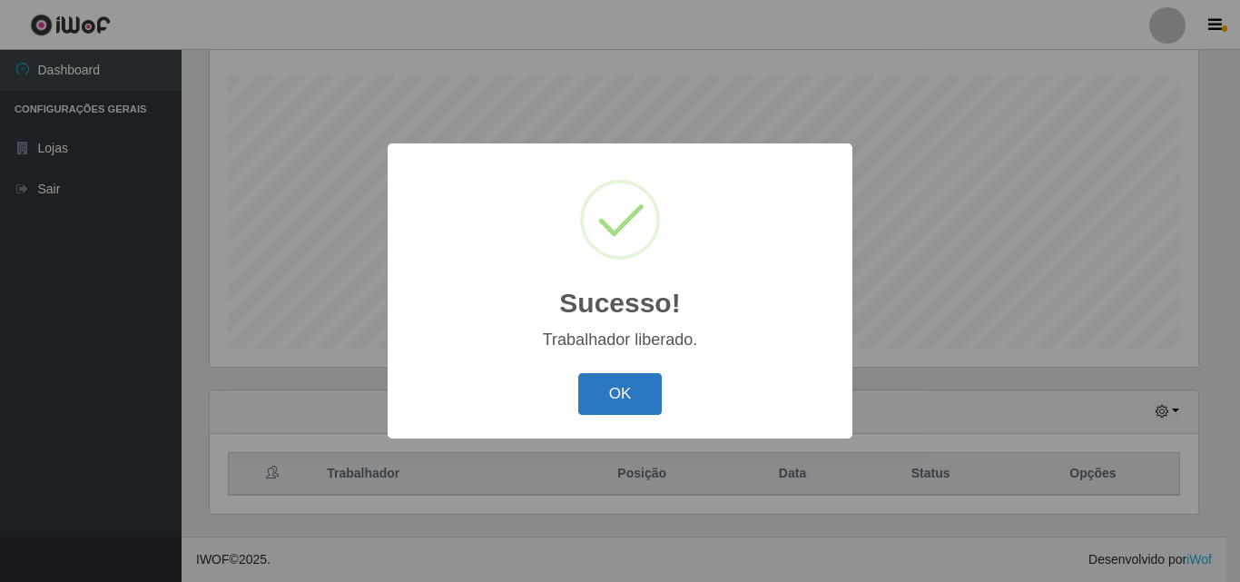
click at [601, 390] on button "OK" at bounding box center [620, 394] width 84 height 43
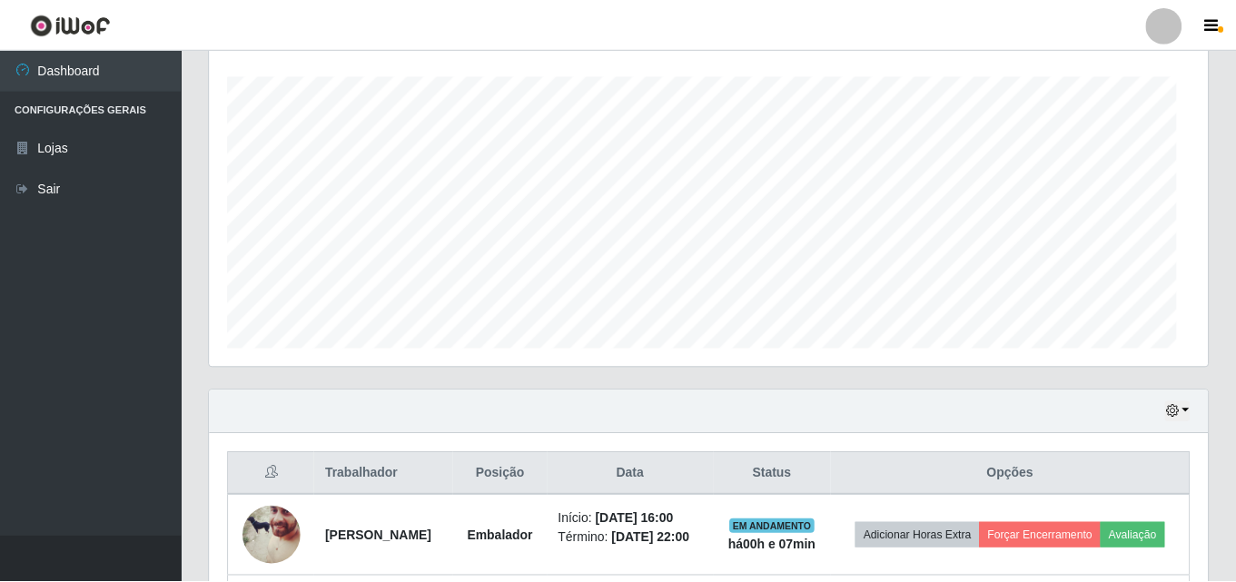
scroll to position [377, 998]
